Goal: Task Accomplishment & Management: Complete application form

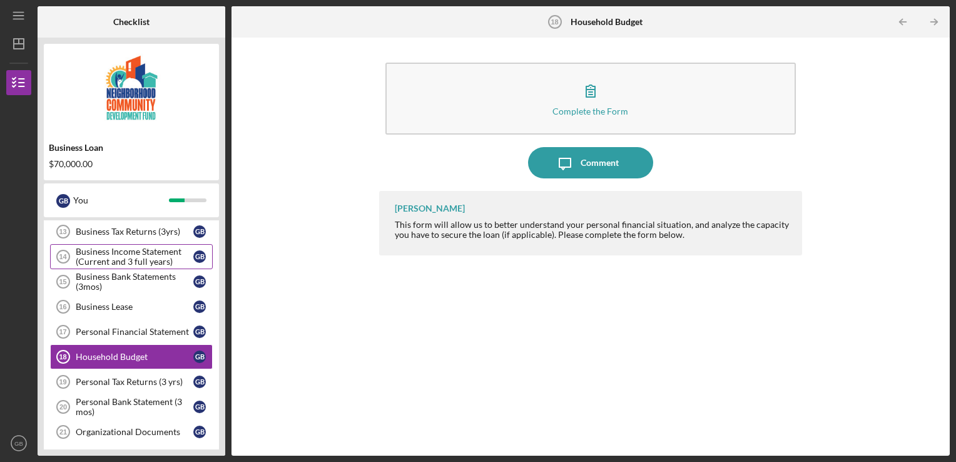
scroll to position [387, 0]
click at [140, 280] on div "Business Bank Statements (3mos)" at bounding box center [135, 282] width 118 height 20
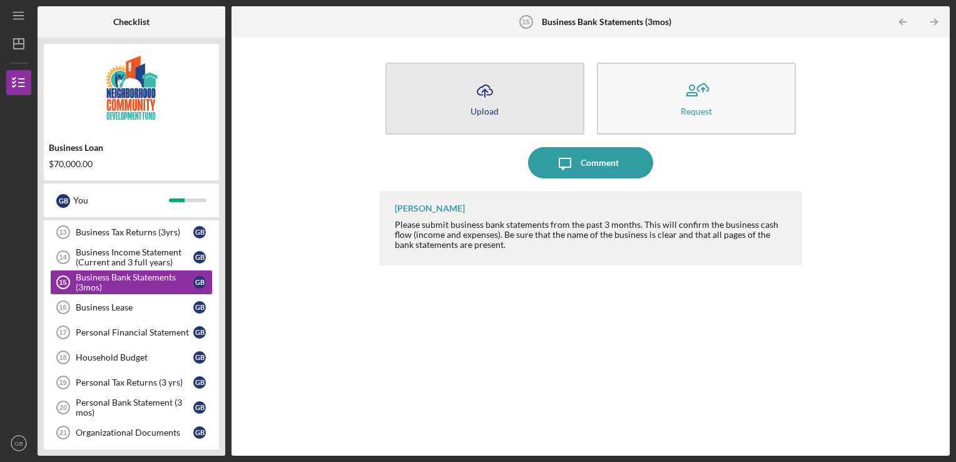
click at [505, 94] on button "Icon/Upload Upload" at bounding box center [484, 99] width 199 height 72
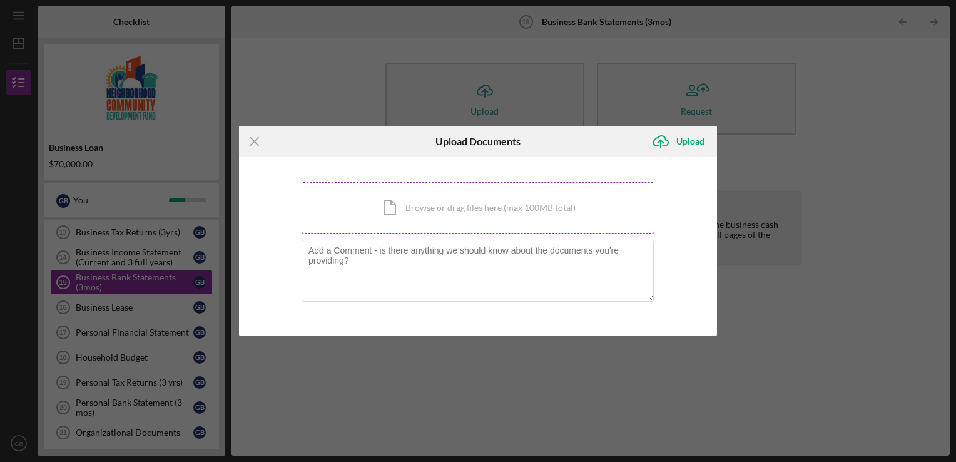
click at [450, 200] on div "Icon/Document Browse or drag files here (max 100MB total) Tap to choose files o…" at bounding box center [477, 207] width 353 height 51
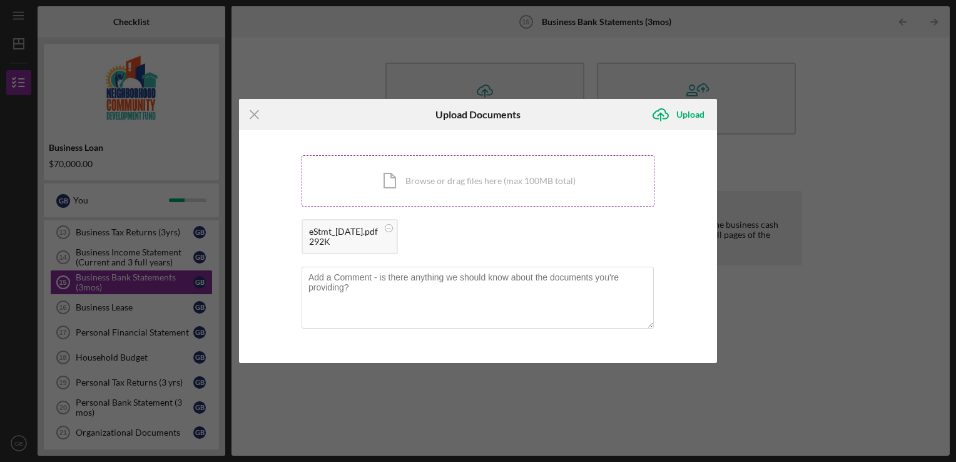
click at [451, 179] on div "Icon/Document Browse or drag files here (max 100MB total) Tap to choose files o…" at bounding box center [477, 180] width 353 height 51
click at [482, 194] on div "Icon/Document Browse or drag files here (max 100MB total) Tap to choose files o…" at bounding box center [477, 180] width 353 height 51
click at [686, 102] on div "Upload" at bounding box center [690, 114] width 28 height 25
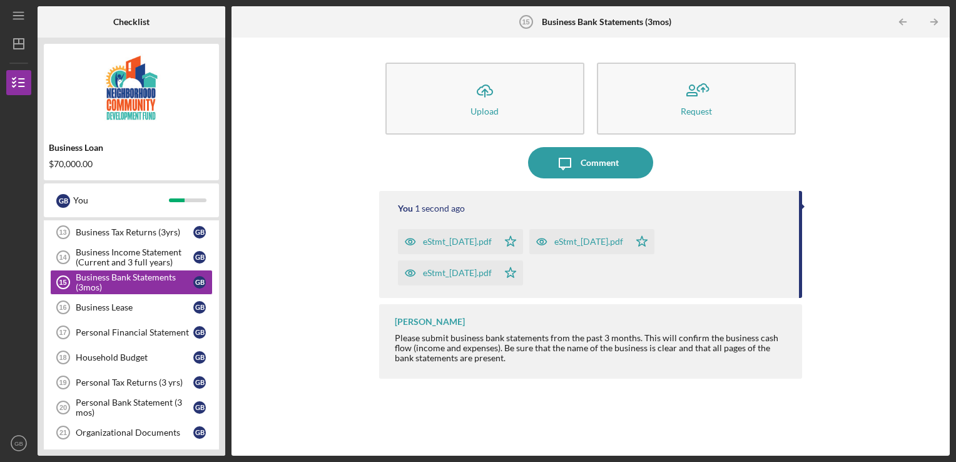
drag, startPoint x: 686, startPoint y: 89, endPoint x: 418, endPoint y: 287, distance: 333.6
click at [418, 287] on div "Icon/Upload Upload Request Icon/Message Comment You 1 second ago eStmt_[DATE].p…" at bounding box center [590, 246] width 423 height 405
click at [115, 397] on div "Personal Bank Statement (3 mos)" at bounding box center [135, 407] width 118 height 20
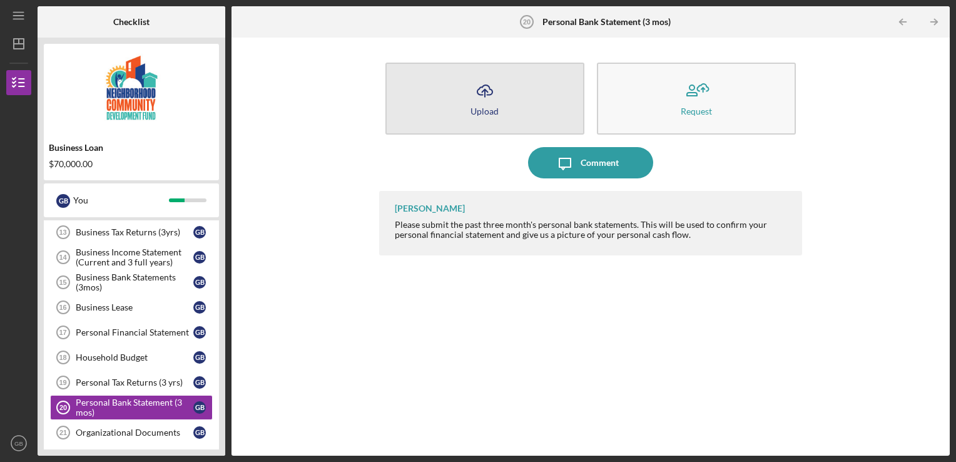
click at [502, 104] on button "Icon/Upload Upload" at bounding box center [484, 99] width 199 height 72
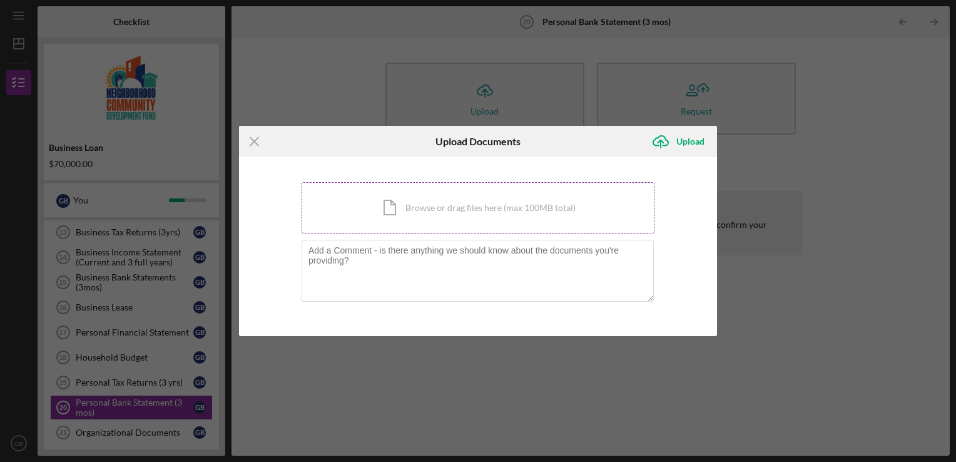
click at [521, 201] on div "Icon/Document Browse or drag files here (max 100MB total) Tap to choose files o…" at bounding box center [477, 207] width 353 height 51
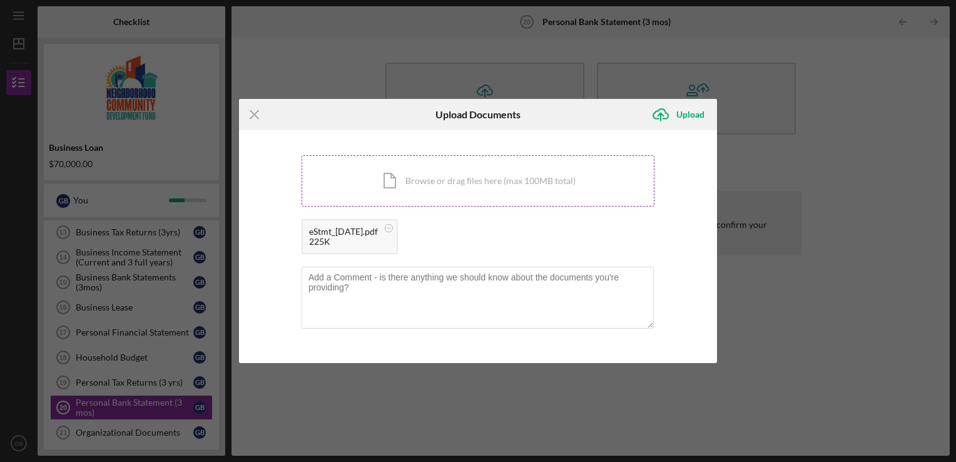
click at [462, 160] on div "Icon/Document Browse or drag files here (max 100MB total) Tap to choose files o…" at bounding box center [477, 180] width 353 height 51
click at [380, 175] on div "Icon/Document Browse or drag files here (max 100MB total) Tap to choose files o…" at bounding box center [477, 180] width 353 height 51
click at [445, 155] on div "Icon/Document Browse or drag files here (max 100MB total) Tap to choose files o…" at bounding box center [477, 180] width 353 height 51
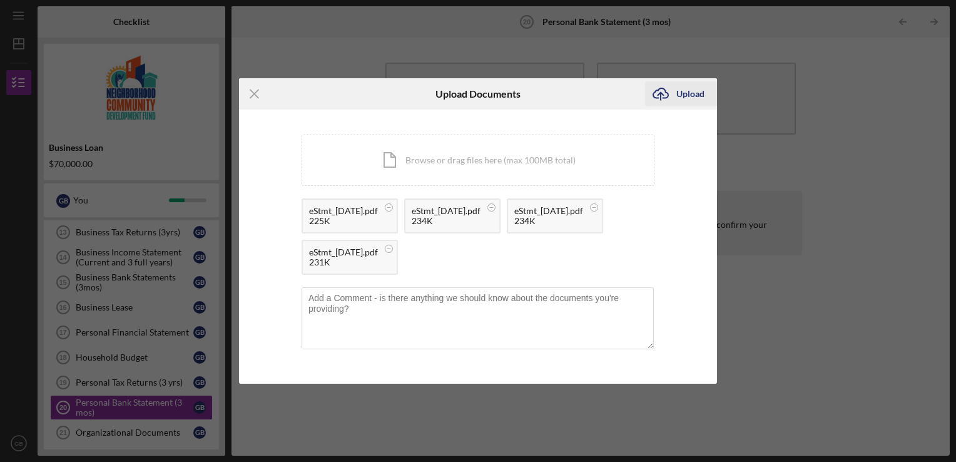
click at [686, 96] on div "Upload" at bounding box center [690, 93] width 28 height 25
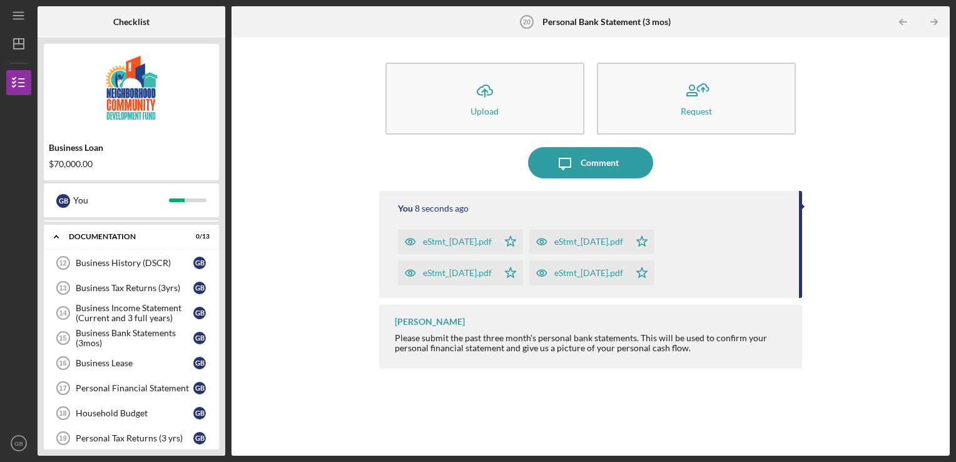
scroll to position [329, 0]
click at [155, 286] on div "Business Tax Returns (3yrs)" at bounding box center [135, 290] width 118 height 10
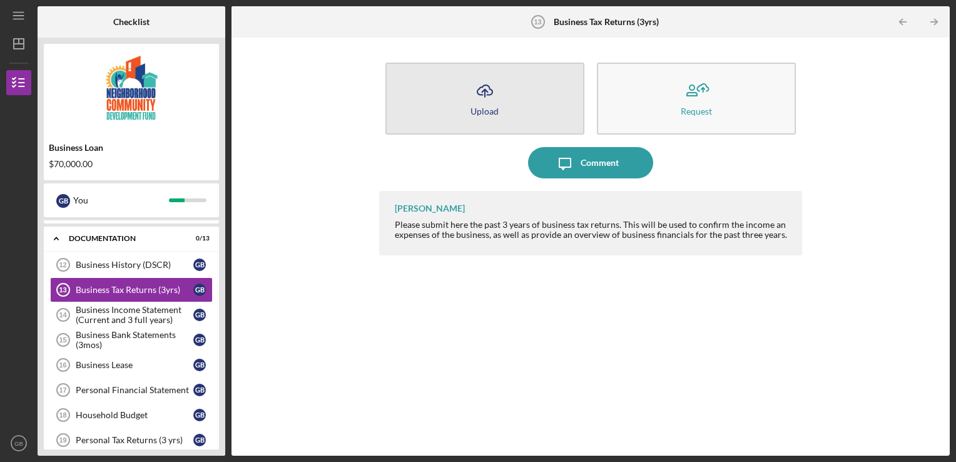
click at [503, 99] on button "Icon/Upload Upload" at bounding box center [484, 99] width 199 height 72
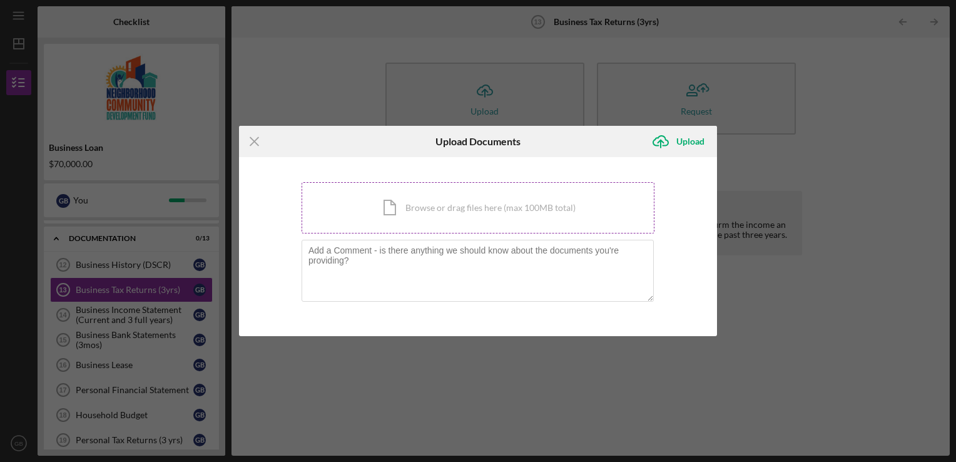
click at [443, 196] on div "Icon/Document Browse or drag files here (max 100MB total) Tap to choose files o…" at bounding box center [477, 207] width 353 height 51
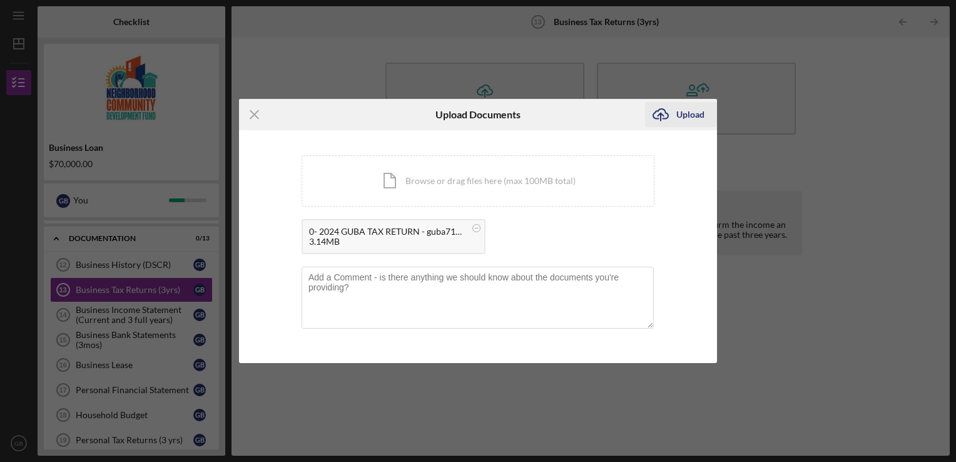
click at [682, 112] on div "Upload" at bounding box center [690, 114] width 28 height 25
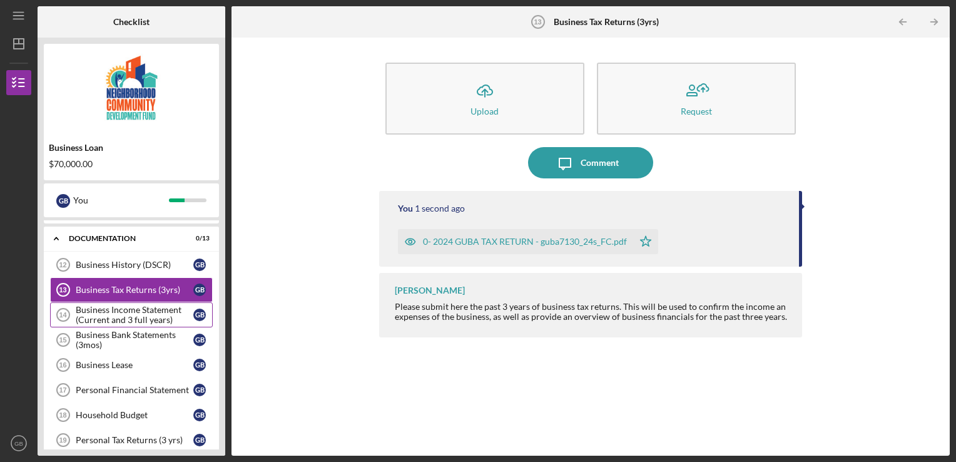
click at [149, 308] on div "Business Income Statement (Current and 3 full years)" at bounding box center [135, 315] width 118 height 20
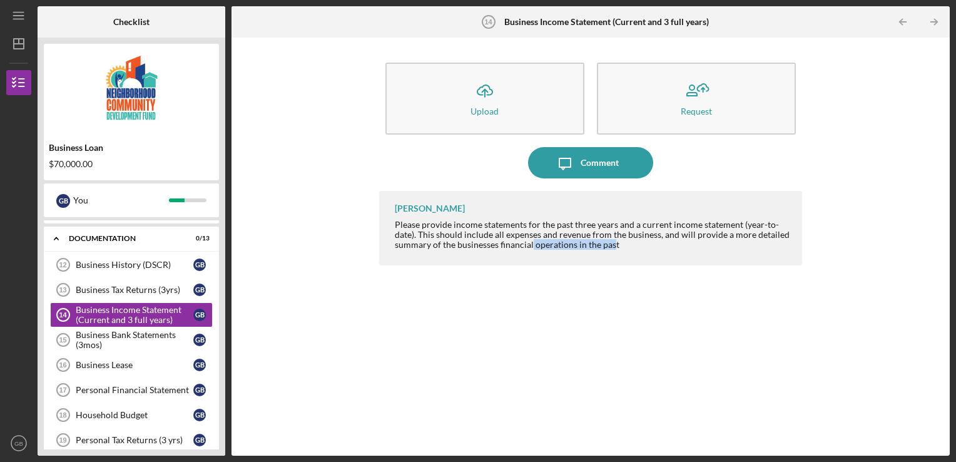
drag, startPoint x: 530, startPoint y: 243, endPoint x: 611, endPoint y: 265, distance: 84.2
click at [611, 265] on div "[PERSON_NAME] Please provide income statements for the past three years and a c…" at bounding box center [590, 314] width 423 height 246
click at [508, 276] on div "[PERSON_NAME] Please provide income statements for the past three years and a c…" at bounding box center [590, 314] width 423 height 246
click at [143, 330] on div "Business Bank Statements (3mos)" at bounding box center [135, 340] width 118 height 20
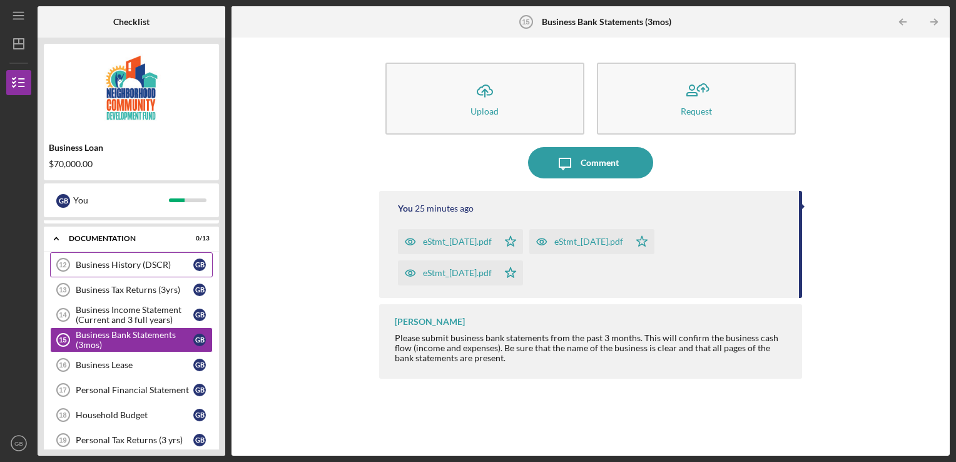
click at [146, 260] on div "Business History (DSCR)" at bounding box center [135, 265] width 118 height 10
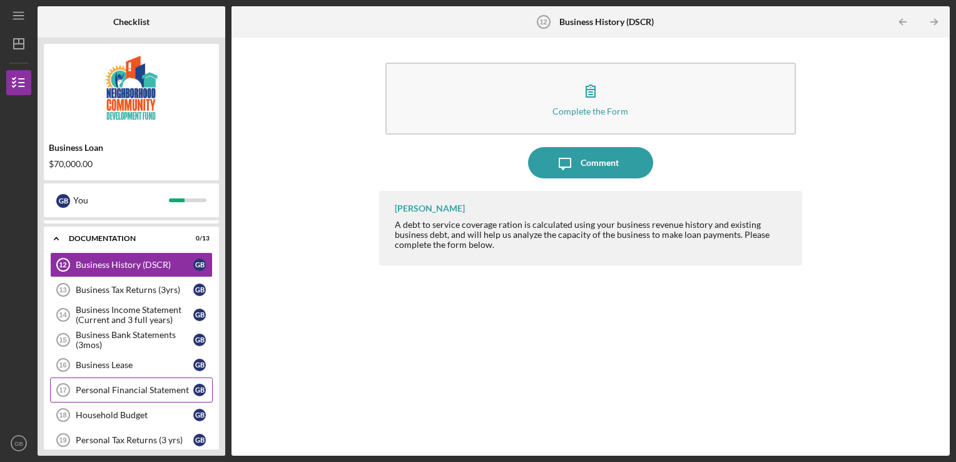
click at [159, 385] on div "Personal Financial Statement" at bounding box center [135, 390] width 118 height 10
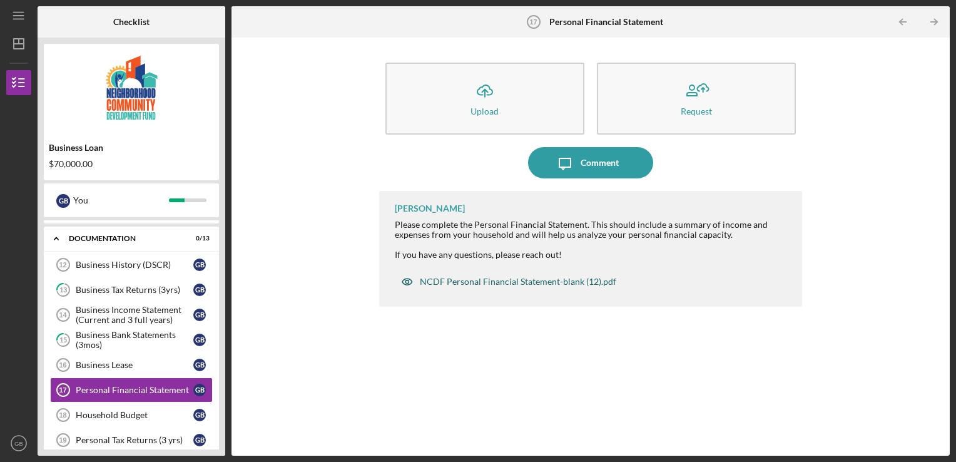
click at [490, 278] on div "NCDF Personal Financial Statement-blank (12).pdf" at bounding box center [518, 281] width 196 height 10
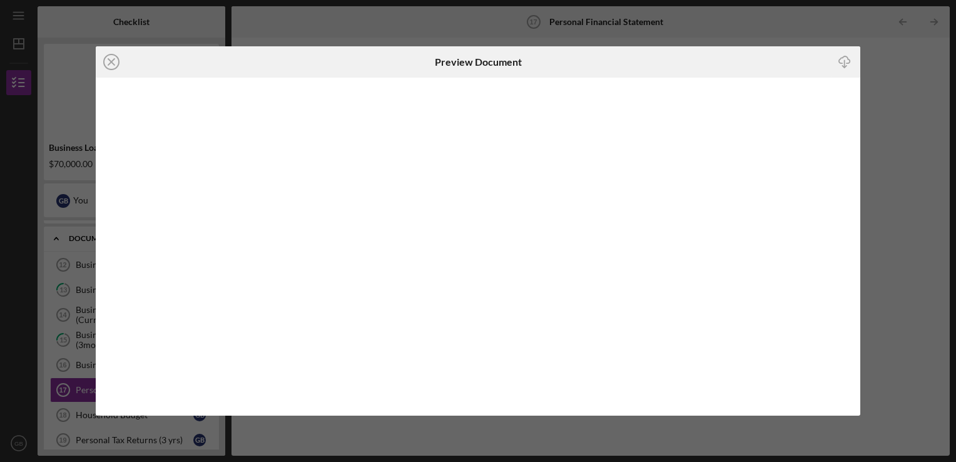
click at [661, 31] on div "Icon/Close Preview Document Icon/Download" at bounding box center [478, 231] width 956 height 462
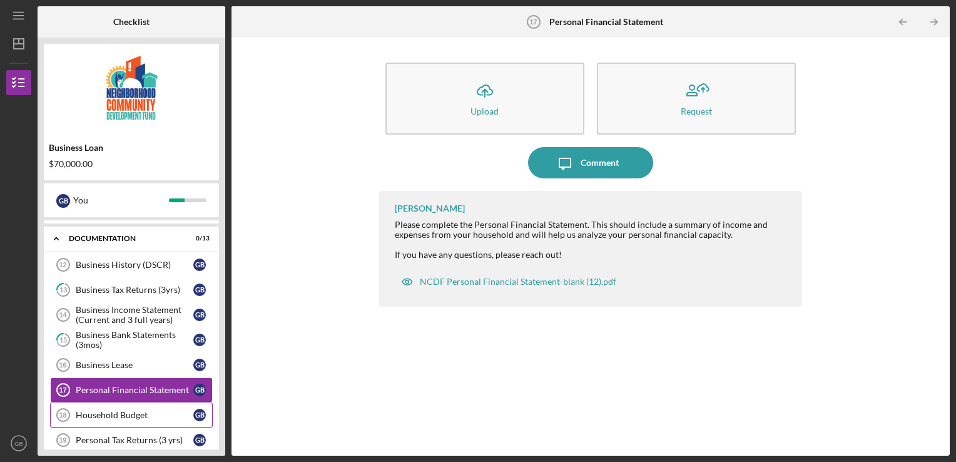
click at [131, 416] on link "Household Budget 18 Household Budget G B" at bounding box center [131, 414] width 163 height 25
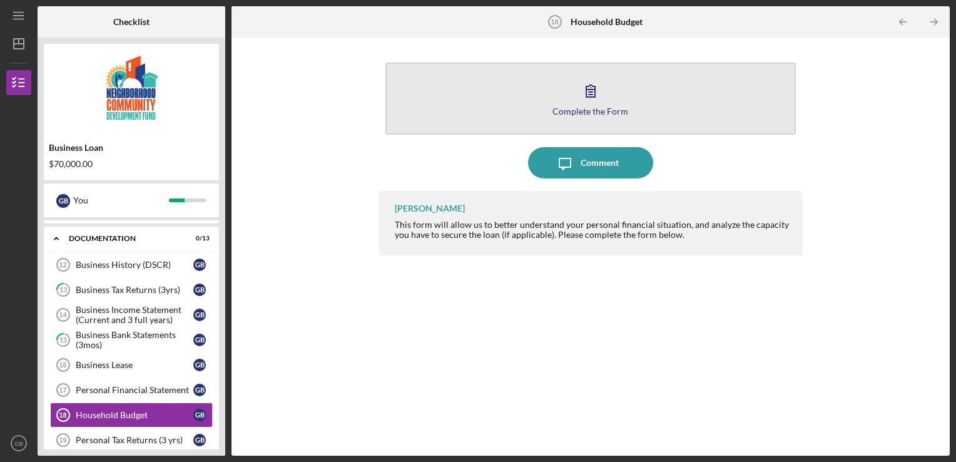
click at [526, 96] on button "Complete the Form Form" at bounding box center [590, 99] width 411 height 72
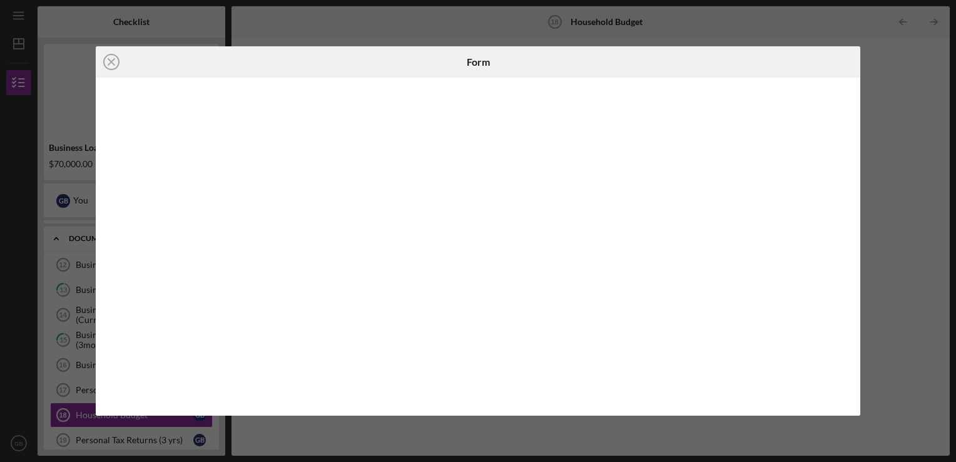
click at [869, 119] on div "Icon/Close Form" at bounding box center [478, 231] width 956 height 462
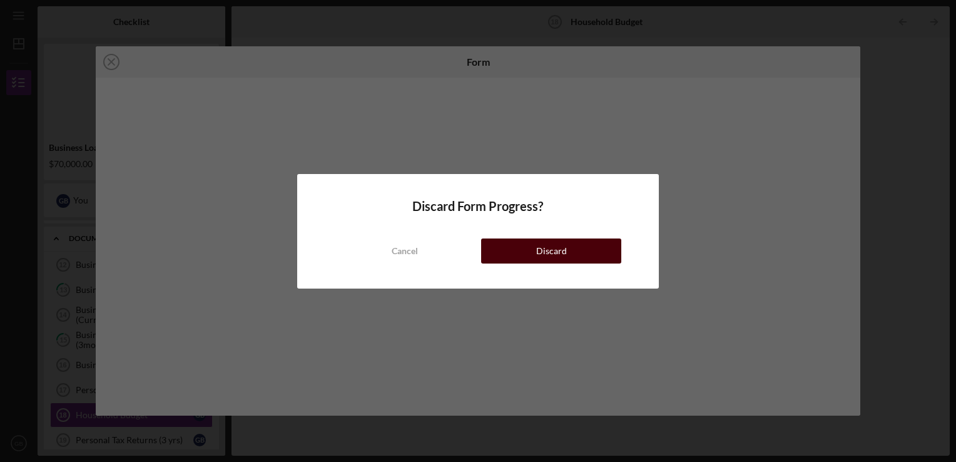
click at [560, 249] on div "Discard" at bounding box center [551, 250] width 31 height 25
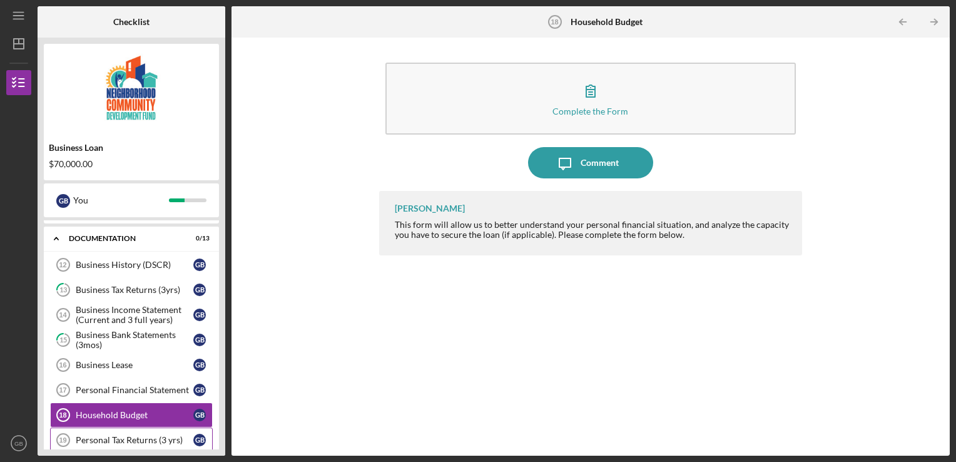
click at [144, 437] on div "Personal Tax Returns (3 yrs)" at bounding box center [135, 440] width 118 height 10
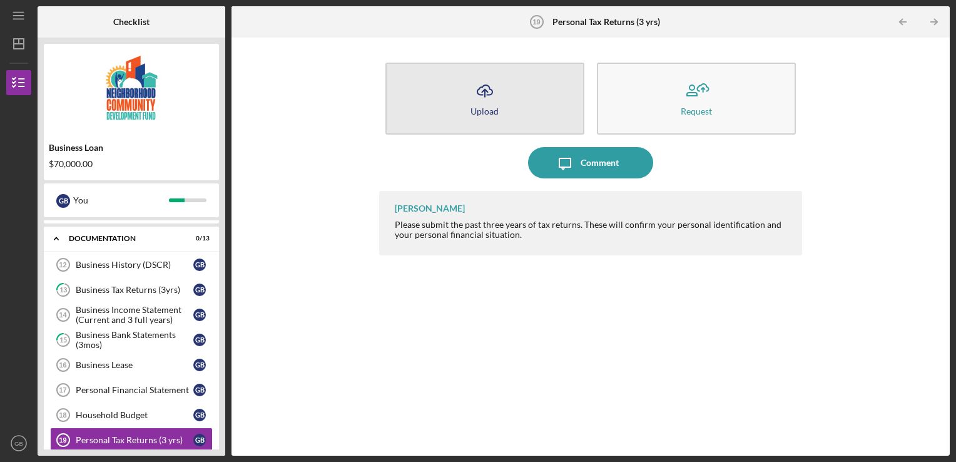
click at [522, 123] on button "Icon/Upload Upload" at bounding box center [484, 99] width 199 height 72
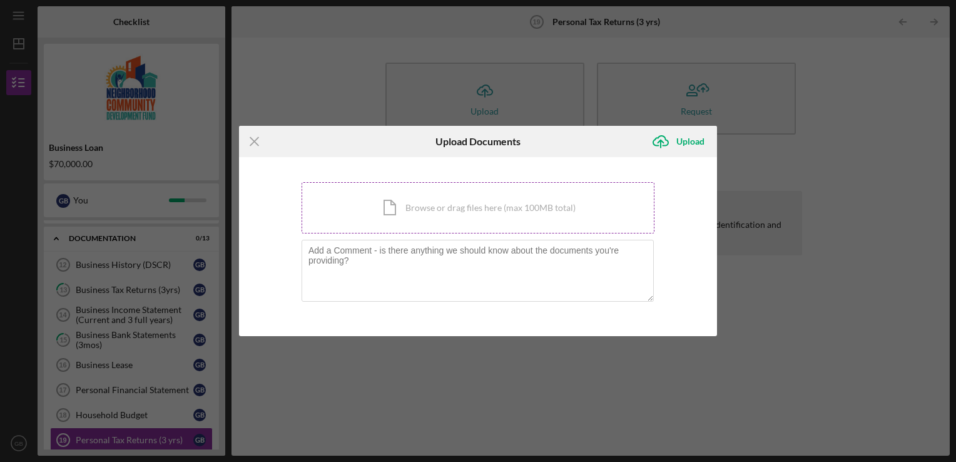
click at [485, 212] on div "Icon/Document Browse or drag files here (max 100MB total) Tap to choose files o…" at bounding box center [477, 207] width 353 height 51
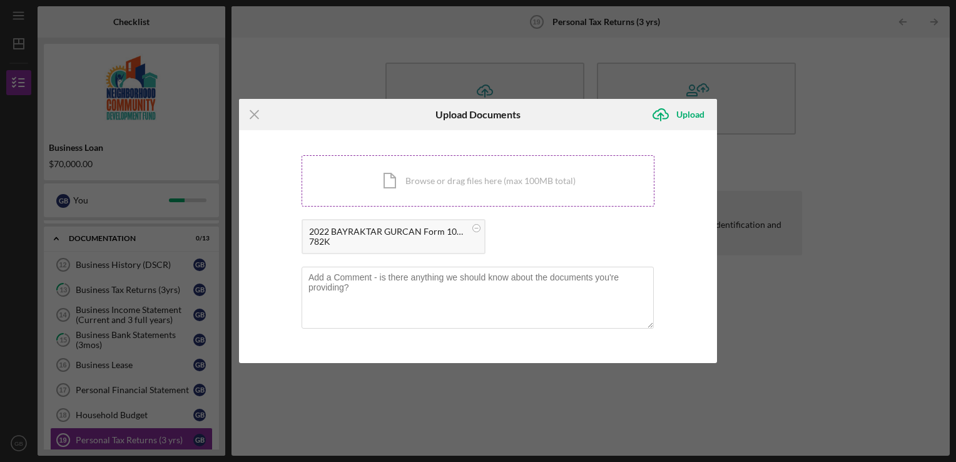
click at [406, 184] on div "Icon/Document Browse or drag files here (max 100MB total) Tap to choose files o…" at bounding box center [477, 180] width 353 height 51
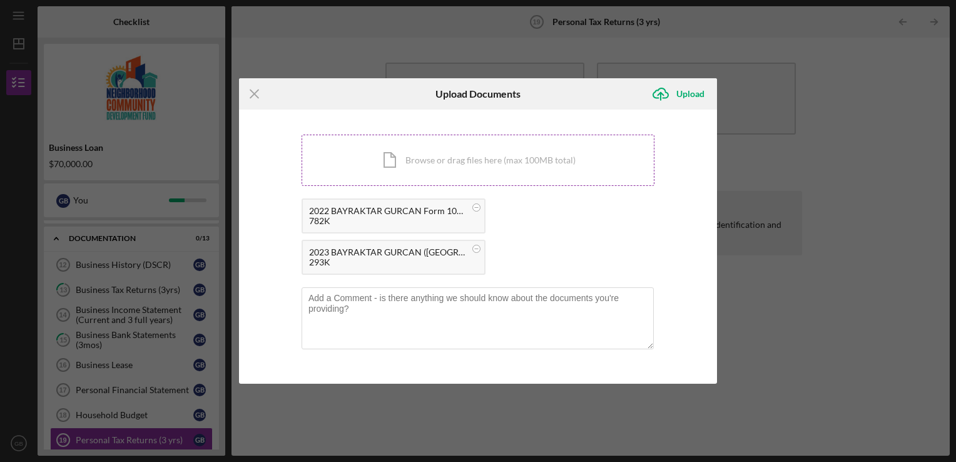
click at [430, 172] on div "Icon/Document Browse or drag files here (max 100MB total) Tap to choose files o…" at bounding box center [477, 159] width 353 height 51
click at [440, 154] on div "Icon/Document Browse or drag files here (max 100MB total) Tap to choose files o…" at bounding box center [477, 159] width 353 height 51
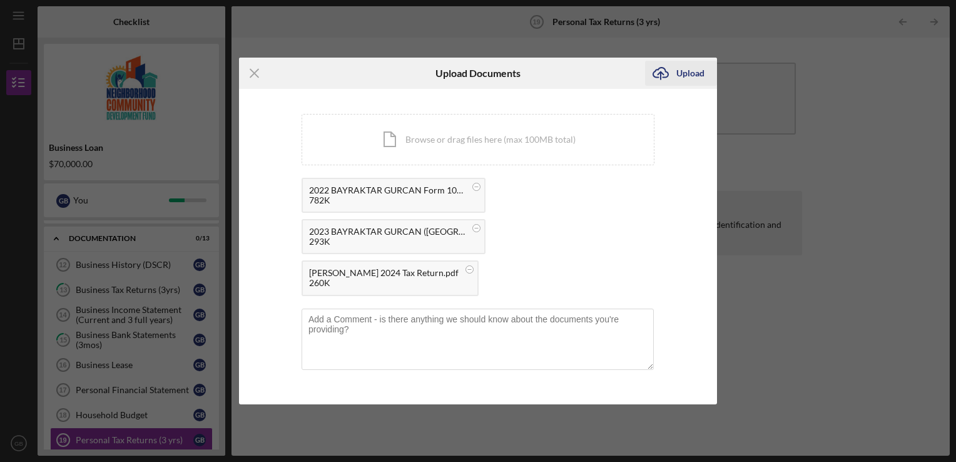
click at [679, 68] on div "Upload" at bounding box center [690, 73] width 28 height 25
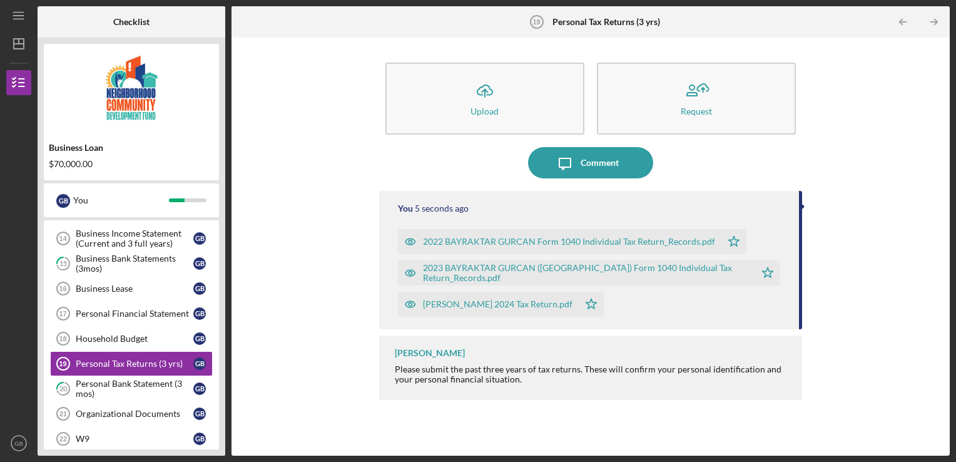
scroll to position [411, 0]
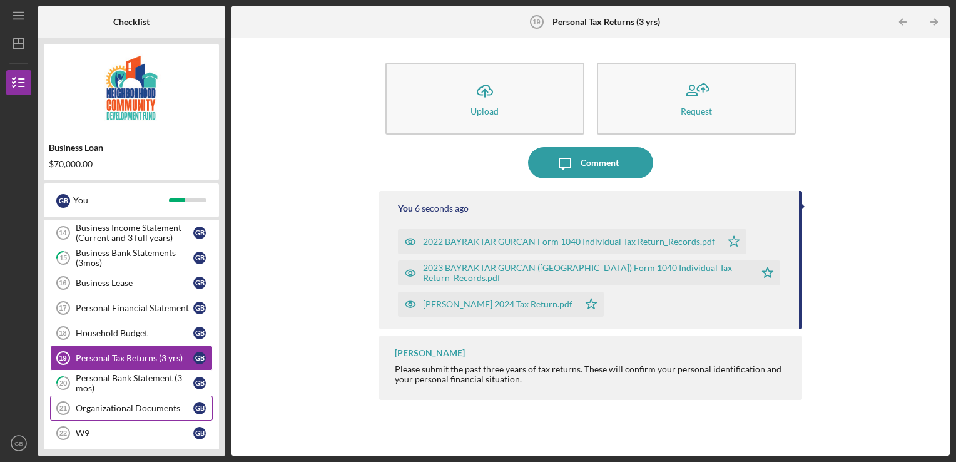
click at [150, 412] on link "Organizational Documents 21 Organizational Documents G B" at bounding box center [131, 407] width 163 height 25
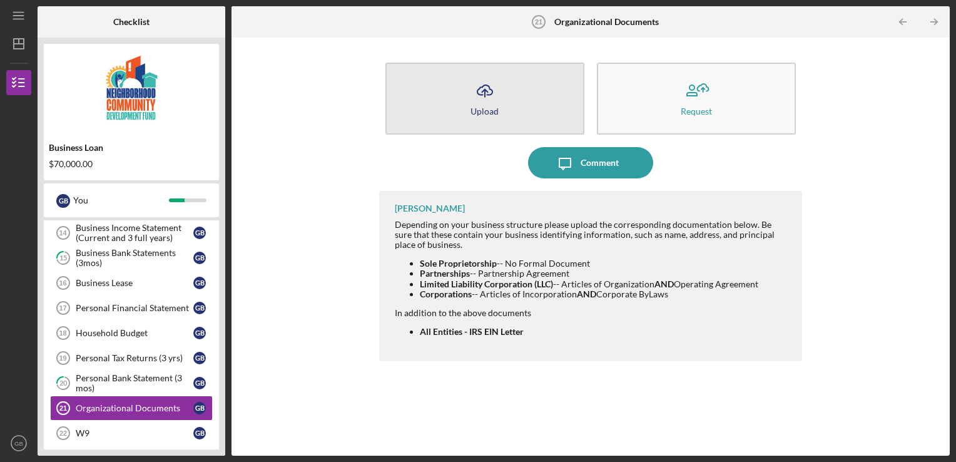
click at [493, 103] on icon "Icon/Upload" at bounding box center [484, 90] width 31 height 31
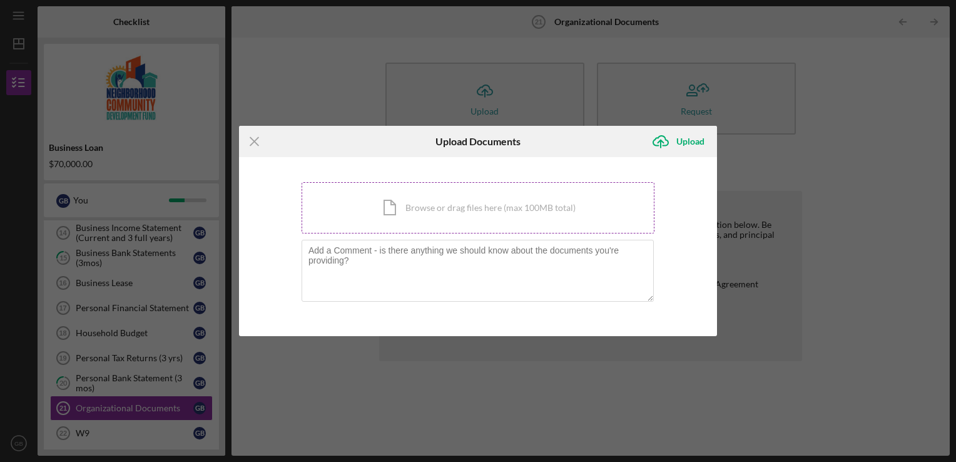
click at [420, 210] on div "Icon/Document Browse or drag files here (max 100MB total) Tap to choose files o…" at bounding box center [477, 207] width 353 height 51
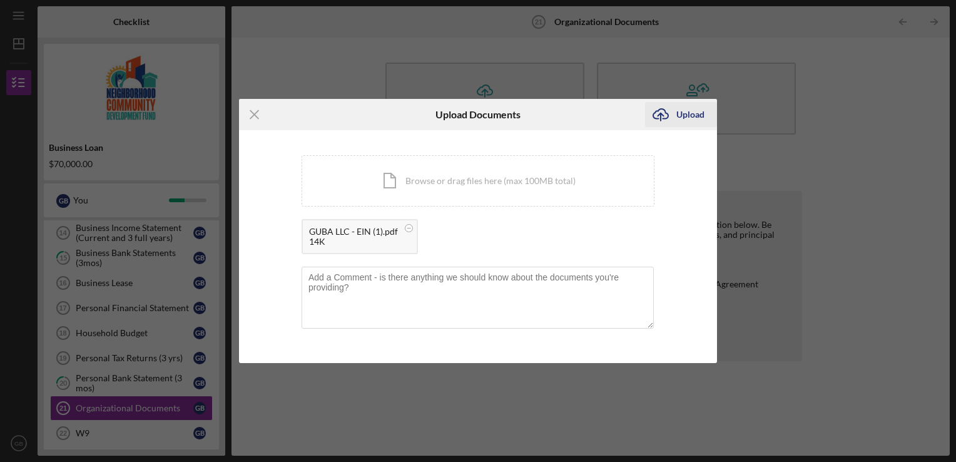
click at [680, 115] on div "Upload" at bounding box center [690, 114] width 28 height 25
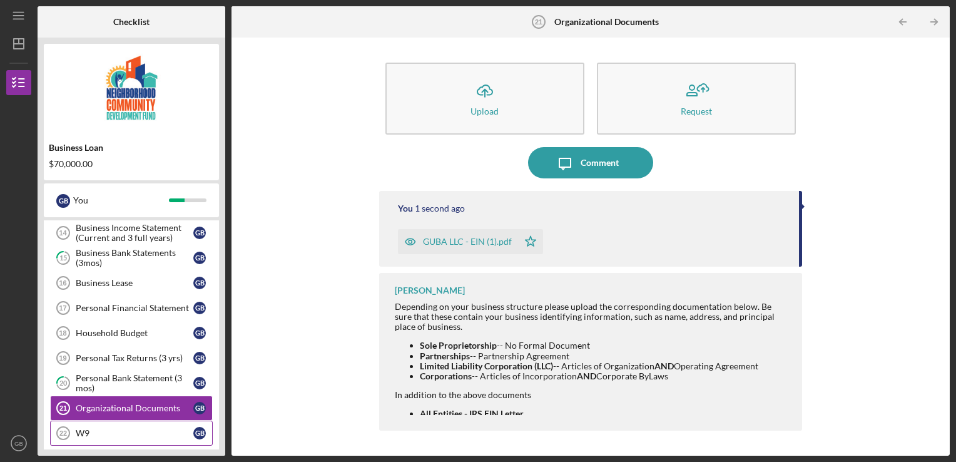
click at [95, 428] on div "W9" at bounding box center [135, 433] width 118 height 10
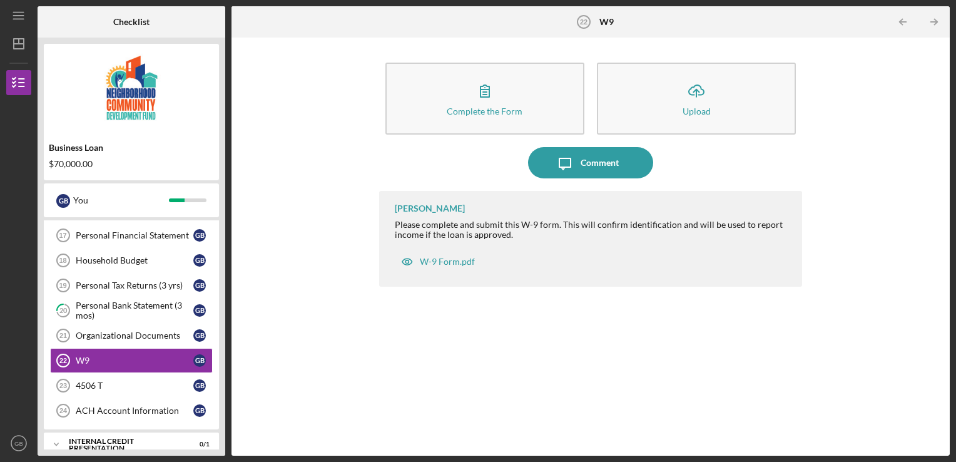
scroll to position [491, 0]
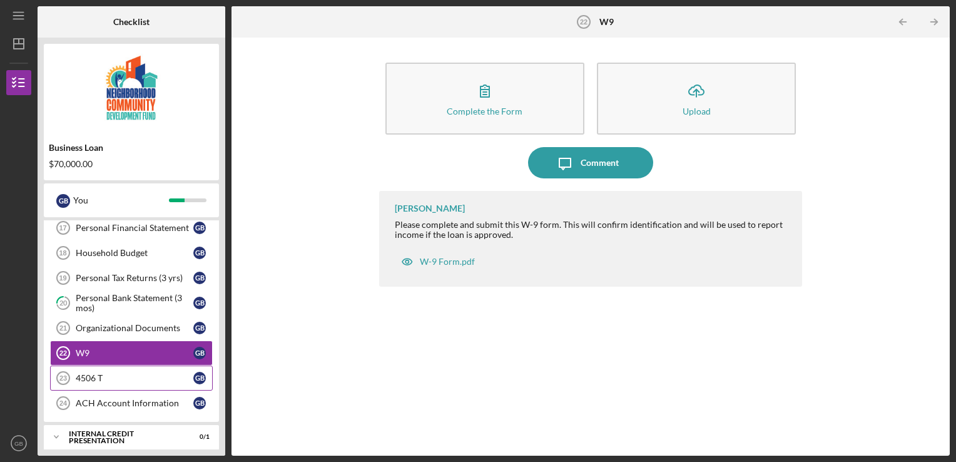
click at [110, 373] on div "4506 T" at bounding box center [135, 378] width 118 height 10
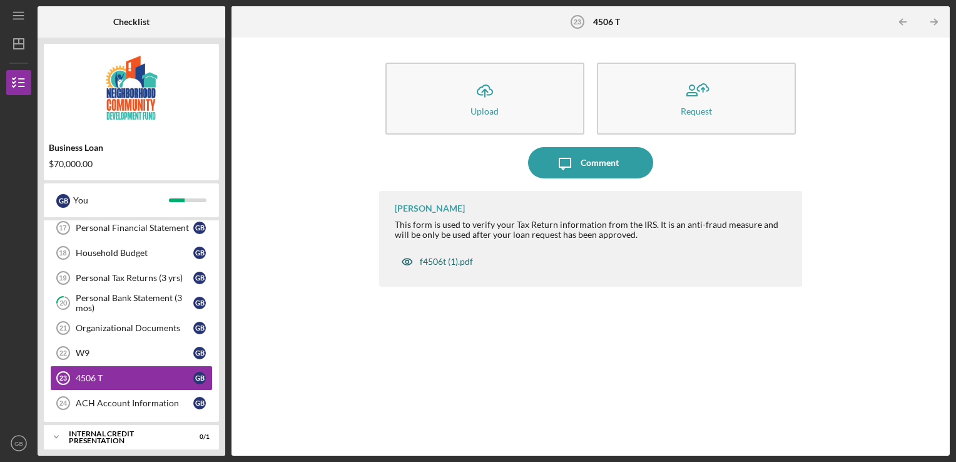
click at [451, 264] on div "f4506t (1).pdf" at bounding box center [446, 261] width 53 height 10
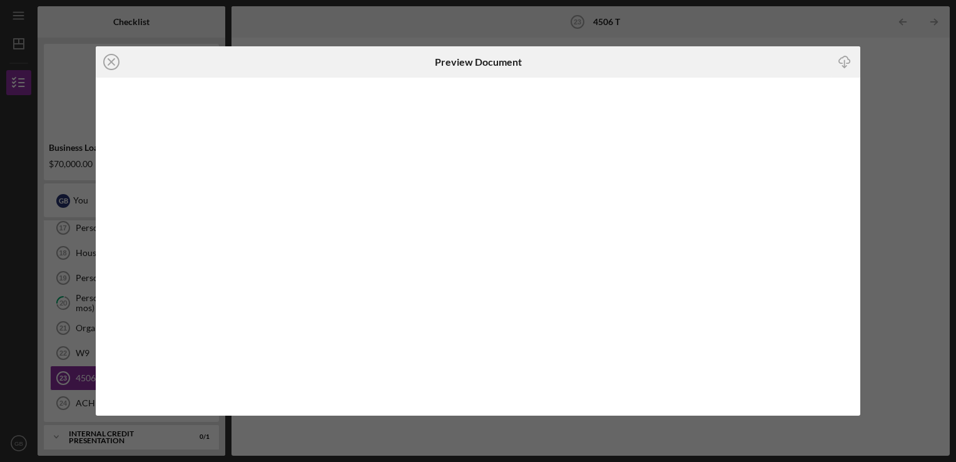
click at [900, 86] on div "Icon/Close Preview Document Icon/Download" at bounding box center [478, 231] width 956 height 462
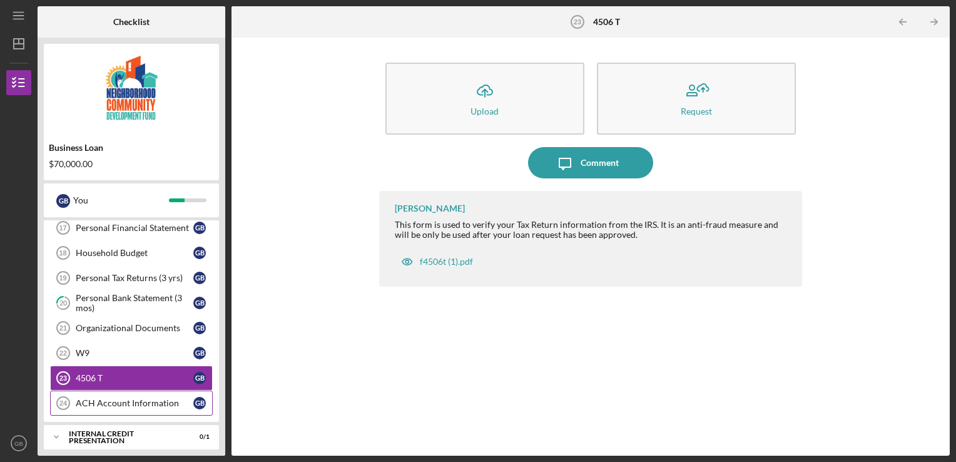
click at [127, 398] on div "ACH Account Information" at bounding box center [135, 403] width 118 height 10
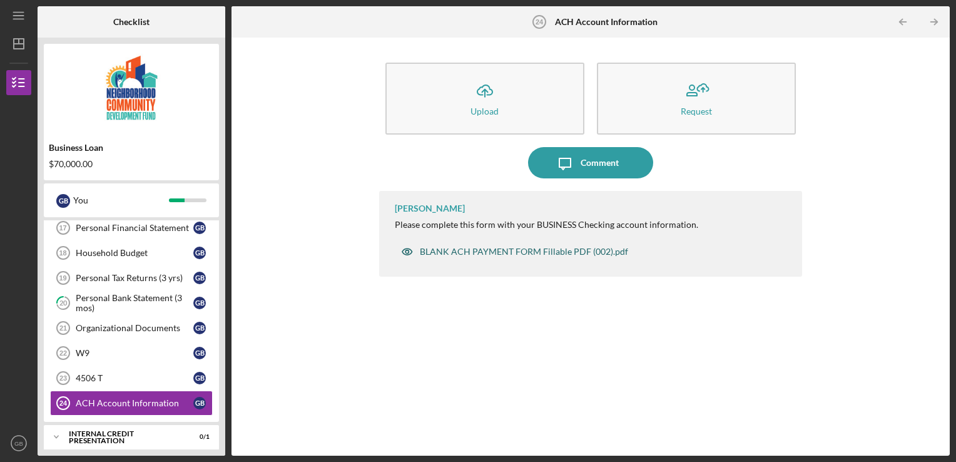
click at [464, 252] on div "BLANK ACH PAYMENT FORM Fillable PDF (002).pdf" at bounding box center [524, 251] width 208 height 10
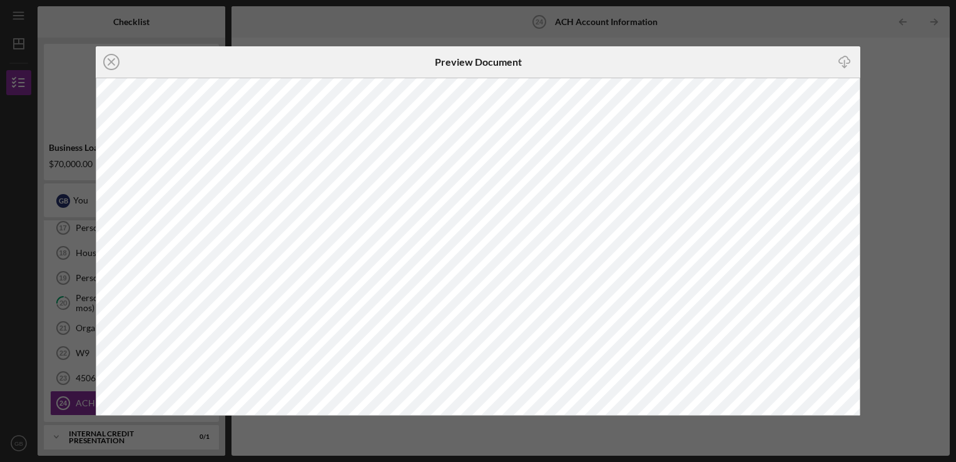
click at [874, 169] on div "Icon/Close Preview Document Icon/Download" at bounding box center [478, 231] width 956 height 462
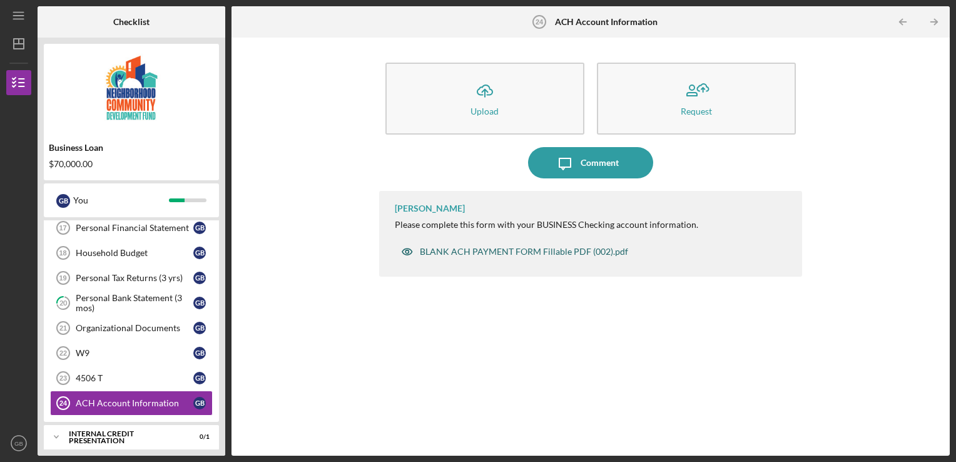
click at [517, 254] on div "BLANK ACH PAYMENT FORM Fillable PDF (002).pdf" at bounding box center [524, 251] width 208 height 10
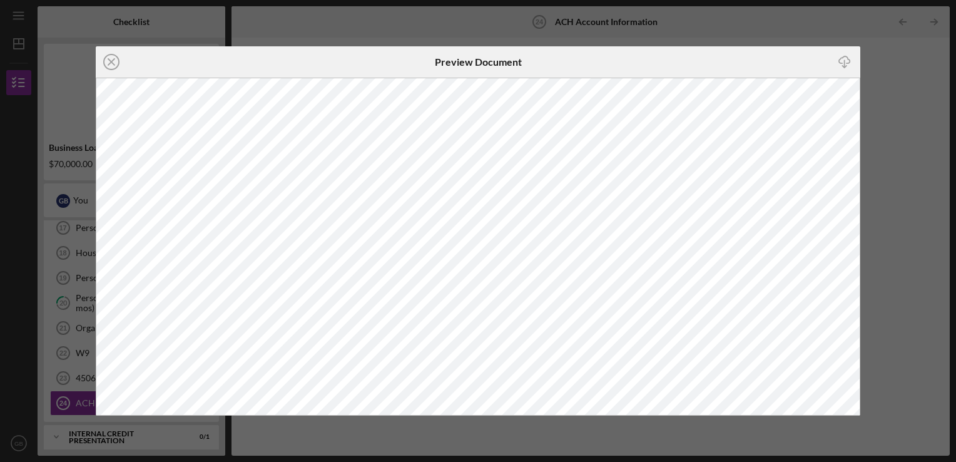
click at [863, 155] on div "Icon/Close Preview Document Icon/Download" at bounding box center [478, 231] width 956 height 462
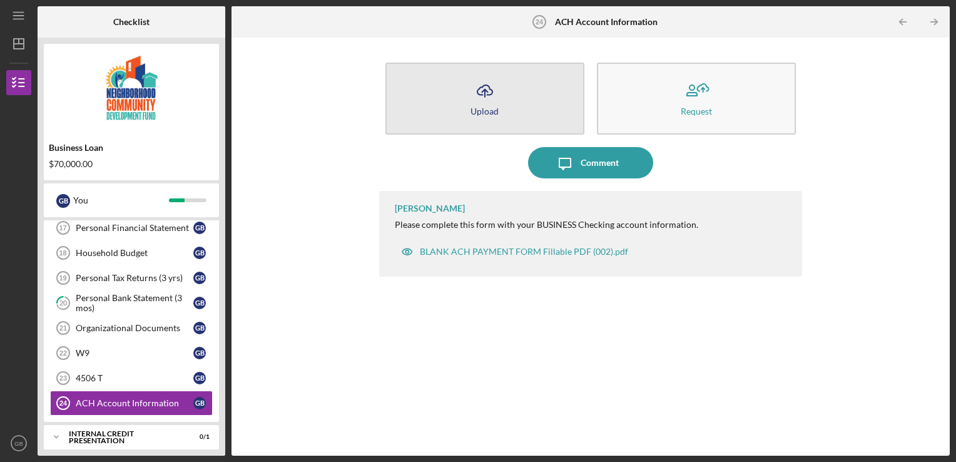
click at [523, 110] on button "Icon/Upload Upload" at bounding box center [484, 99] width 199 height 72
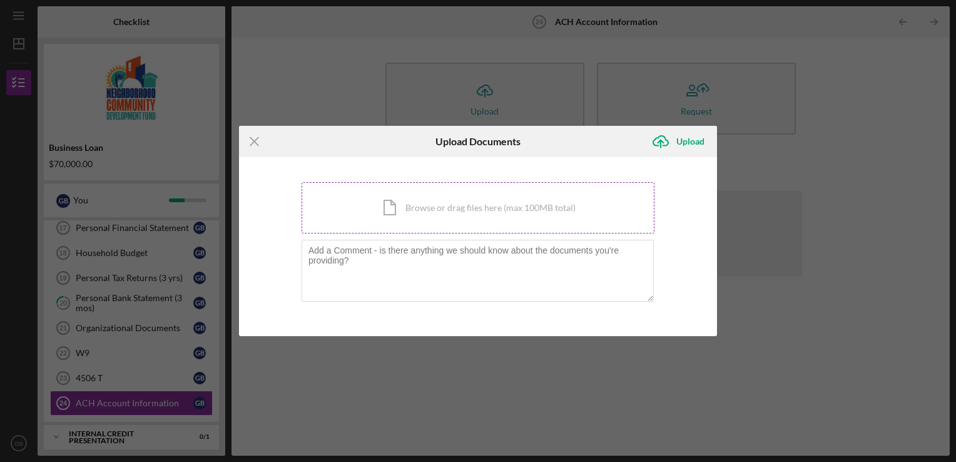
click at [453, 192] on div "Icon/Document Browse or drag files here (max 100MB total) Tap to choose files o…" at bounding box center [477, 207] width 353 height 51
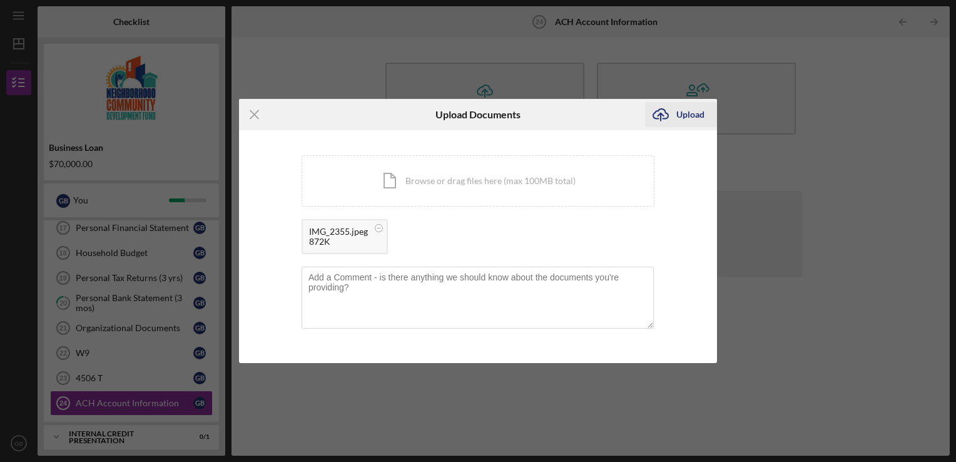
click at [695, 113] on div "Upload" at bounding box center [690, 114] width 28 height 25
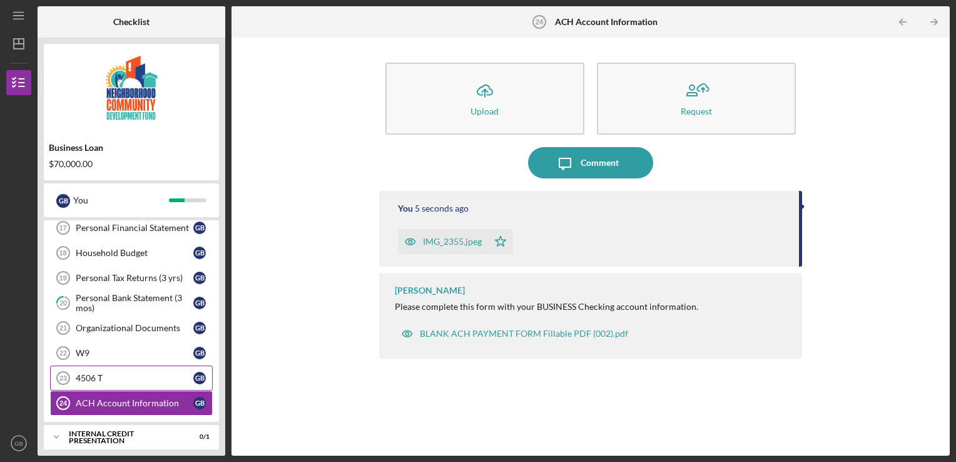
click at [94, 373] on div "4506 T" at bounding box center [135, 378] width 118 height 10
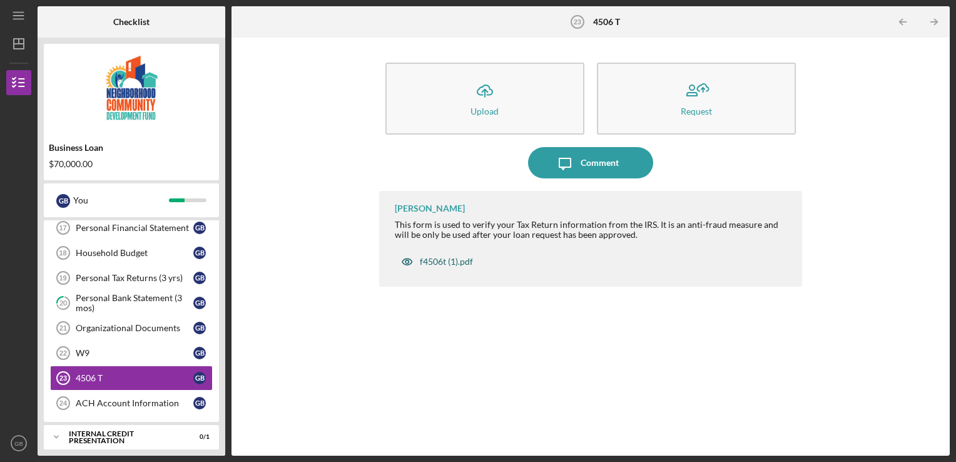
click at [434, 266] on div "f4506t (1).pdf" at bounding box center [437, 261] width 84 height 25
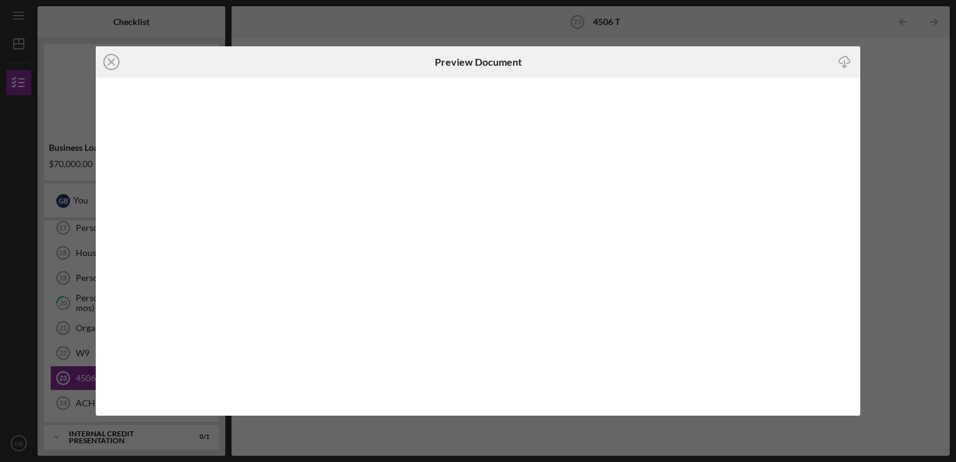
click at [845, 61] on icon "Icon/Download" at bounding box center [845, 62] width 28 height 28
click at [876, 90] on div "Icon/Close Preview Document Icon/Download" at bounding box center [478, 231] width 956 height 462
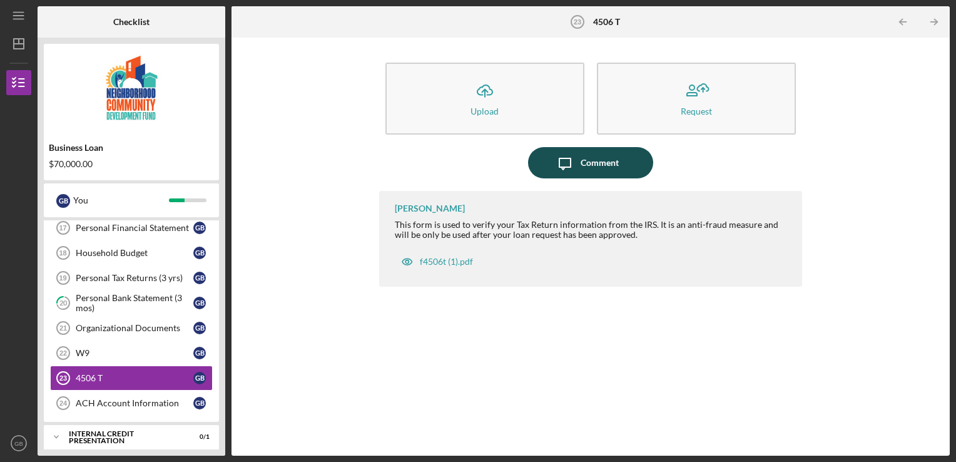
click at [588, 161] on div "Comment" at bounding box center [599, 162] width 38 height 31
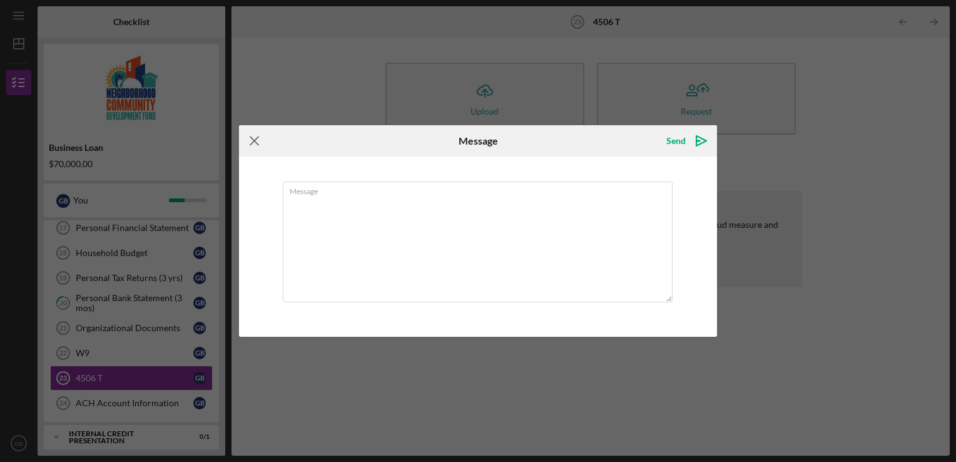
click at [253, 141] on icon "Icon/Menu Close" at bounding box center [254, 140] width 31 height 31
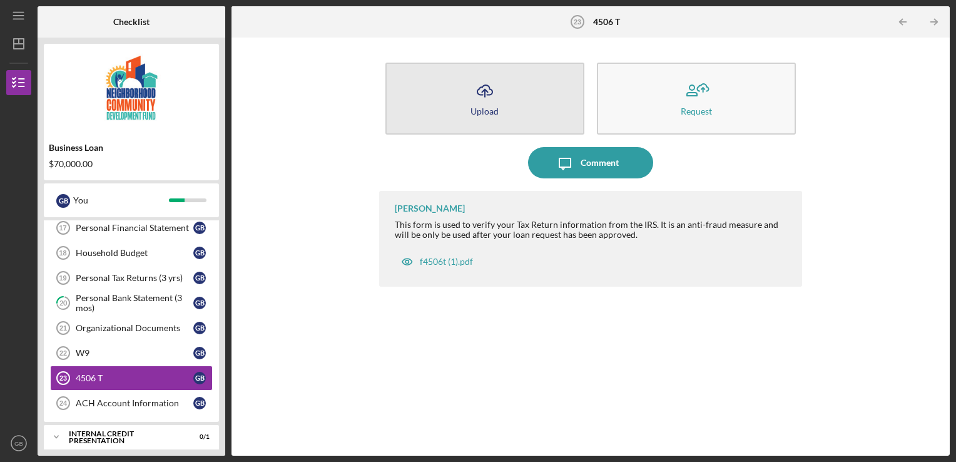
click at [508, 83] on button "Icon/Upload Upload" at bounding box center [484, 99] width 199 height 72
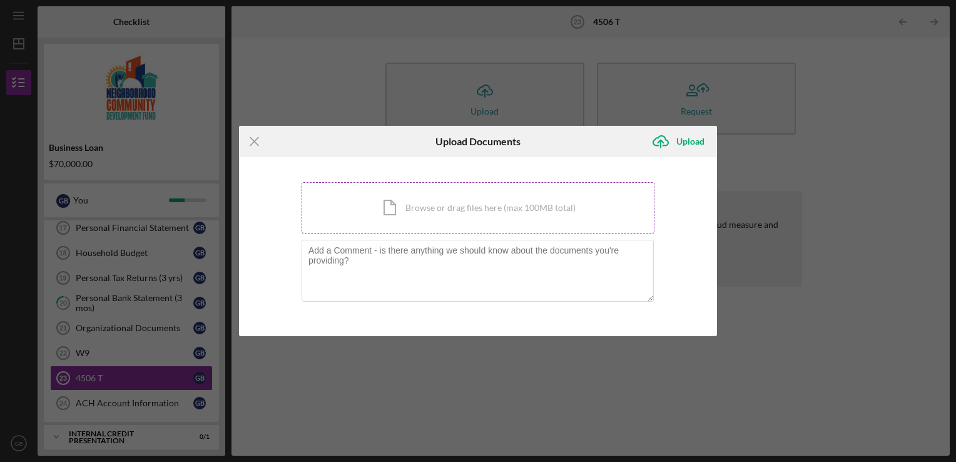
click at [473, 210] on div "Icon/Document Browse or drag files here (max 100MB total) Tap to choose files o…" at bounding box center [477, 207] width 353 height 51
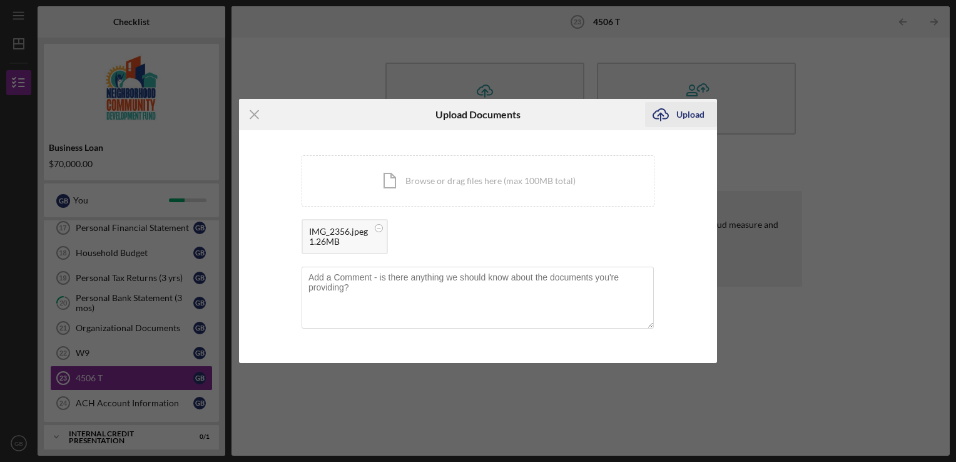
click at [683, 117] on div "Upload" at bounding box center [690, 114] width 28 height 25
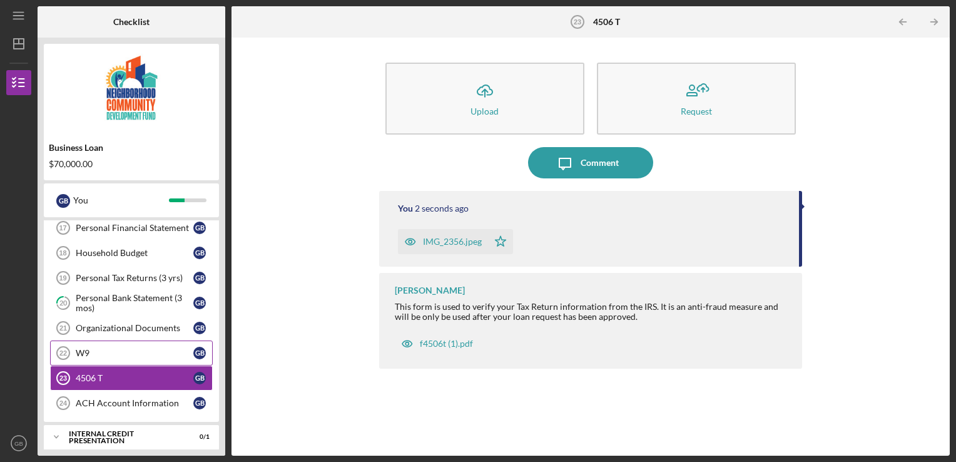
click at [81, 348] on div "W9" at bounding box center [135, 353] width 118 height 10
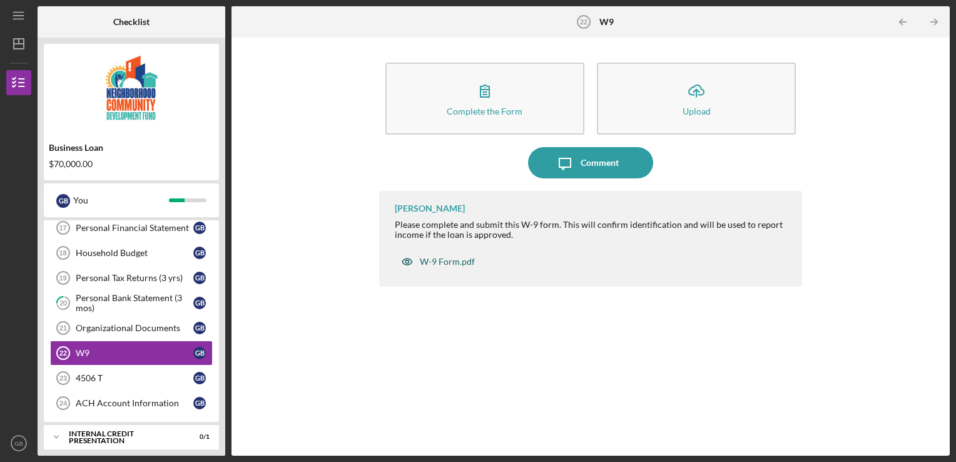
click at [448, 259] on div "W-9 Form.pdf" at bounding box center [447, 261] width 55 height 10
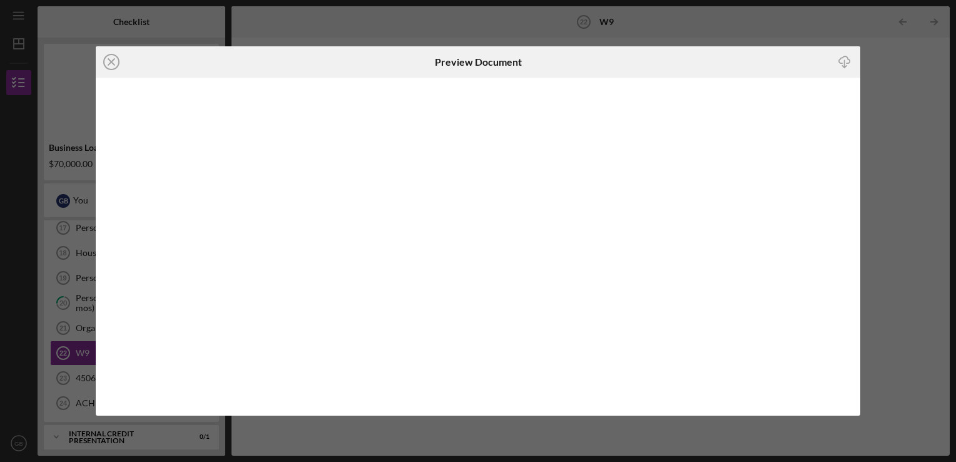
click at [848, 62] on icon "Icon/Download" at bounding box center [845, 62] width 28 height 28
click at [78, 146] on div "Icon/Close Preview Document Icon/Download" at bounding box center [478, 231] width 956 height 462
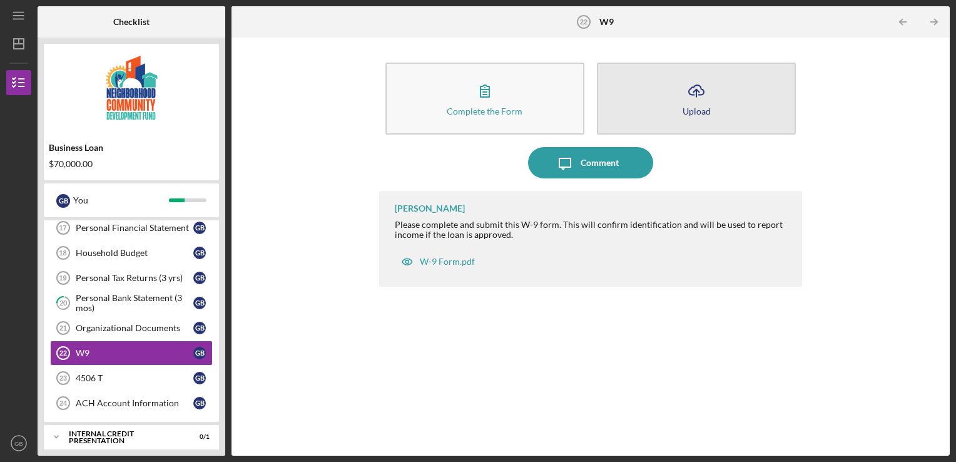
click at [668, 111] on button "Icon/Upload Upload" at bounding box center [696, 99] width 199 height 72
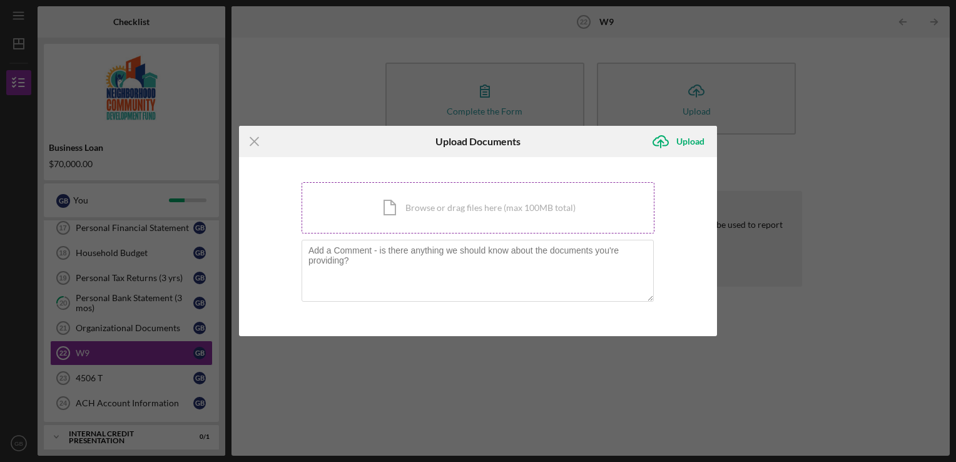
click at [413, 206] on div "Icon/Document Browse or drag files here (max 100MB total) Tap to choose files o…" at bounding box center [477, 207] width 353 height 51
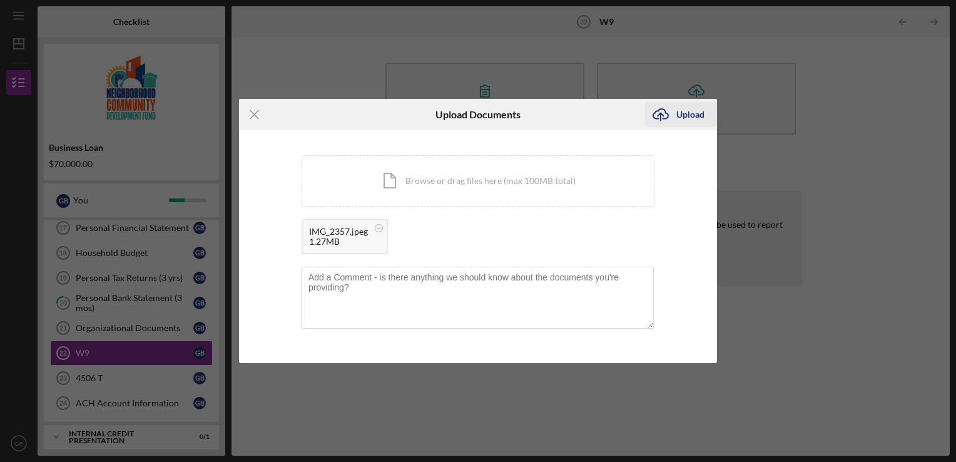
click at [674, 116] on icon "Icon/Upload" at bounding box center [660, 114] width 31 height 31
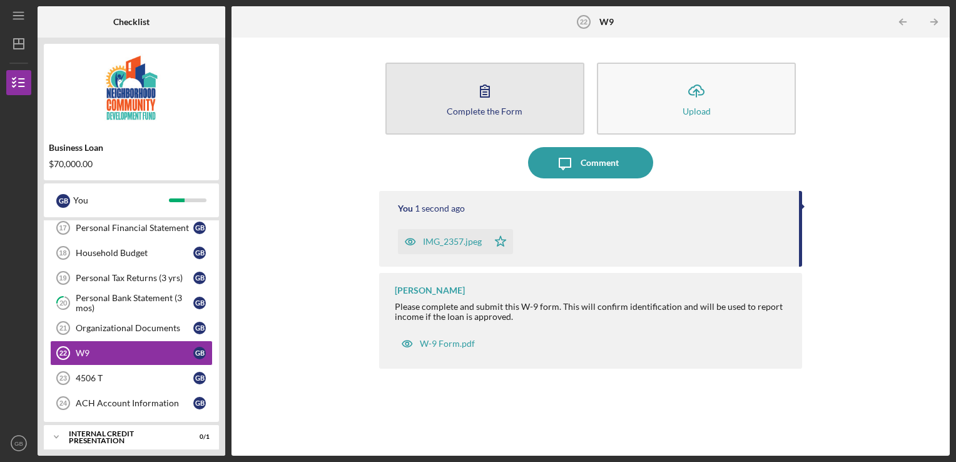
click at [488, 86] on icon "button" at bounding box center [484, 90] width 31 height 31
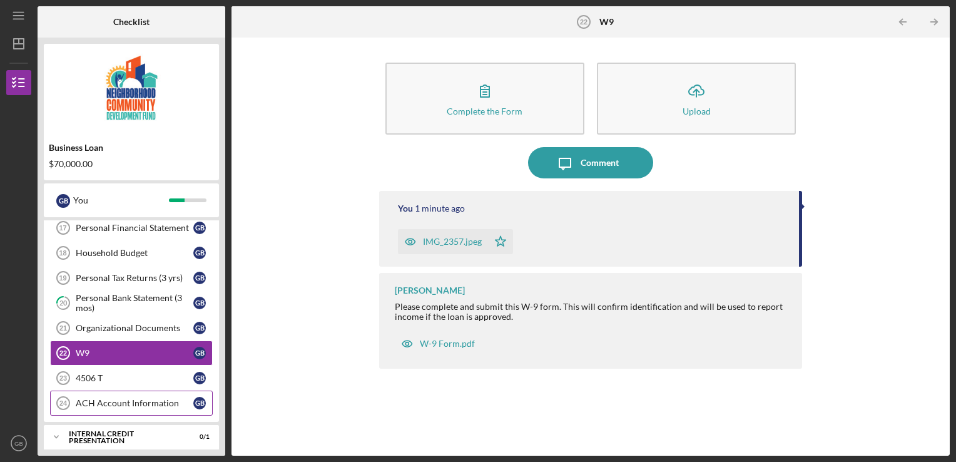
click at [153, 398] on div "ACH Account Information" at bounding box center [135, 403] width 118 height 10
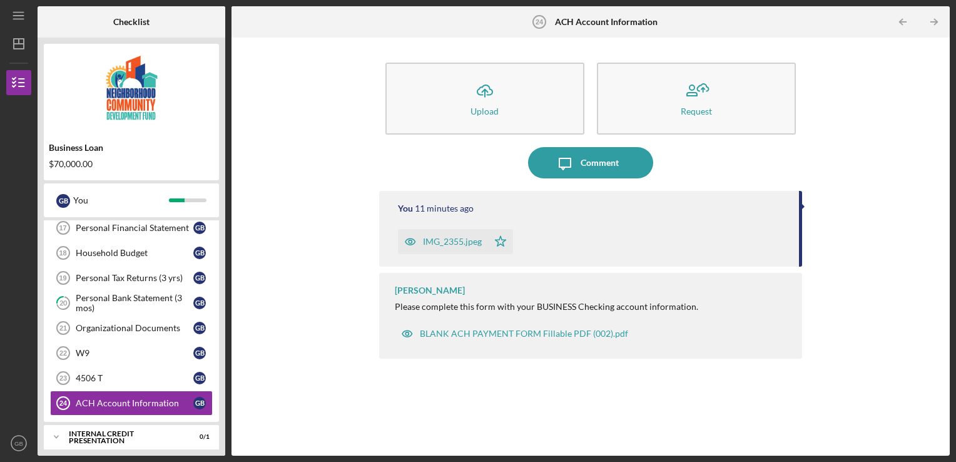
click at [461, 241] on div "IMG_2355.jpeg" at bounding box center [452, 241] width 59 height 10
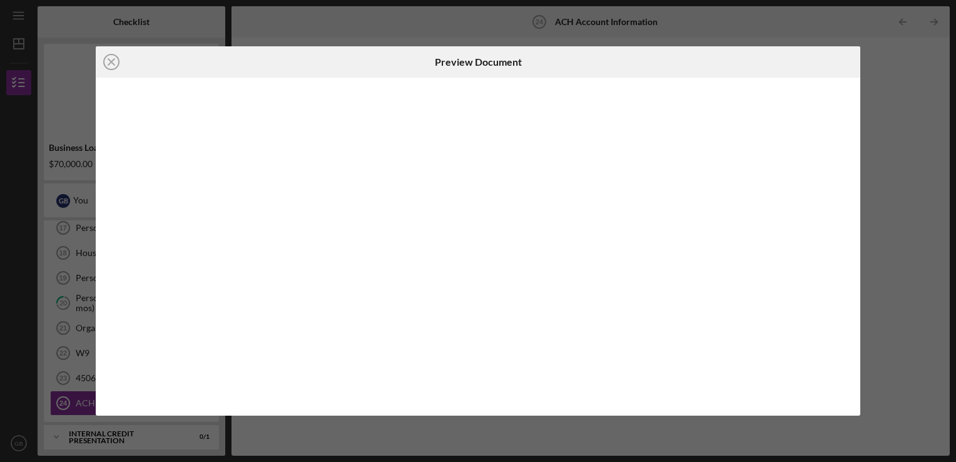
click at [461, 241] on div at bounding box center [478, 247] width 764 height 338
click at [929, 142] on div "Icon/Close Preview Document Icon/Download" at bounding box center [478, 231] width 956 height 462
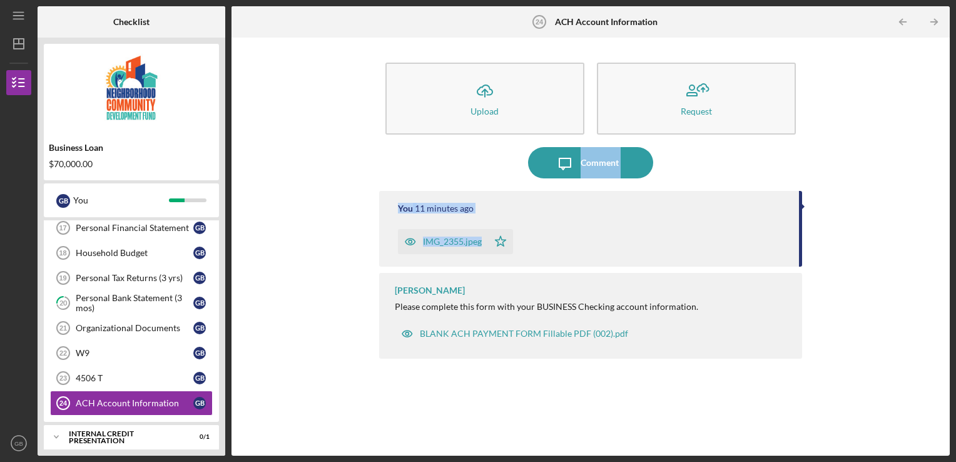
drag, startPoint x: 929, startPoint y: 142, endPoint x: 485, endPoint y: 241, distance: 455.7
click at [485, 241] on div "Icon/Upload Upload Request Icon/Message Comment You 11 minutes ago IMG_2355.jpe…" at bounding box center [591, 246] width 706 height 405
click at [485, 241] on div "IMG_2355.jpeg" at bounding box center [443, 241] width 90 height 25
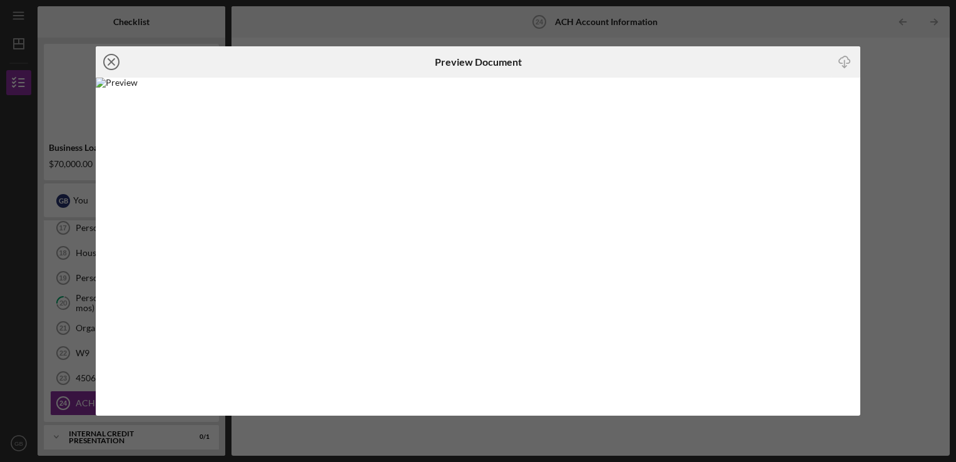
click at [110, 56] on icon "Icon/Close" at bounding box center [111, 61] width 31 height 31
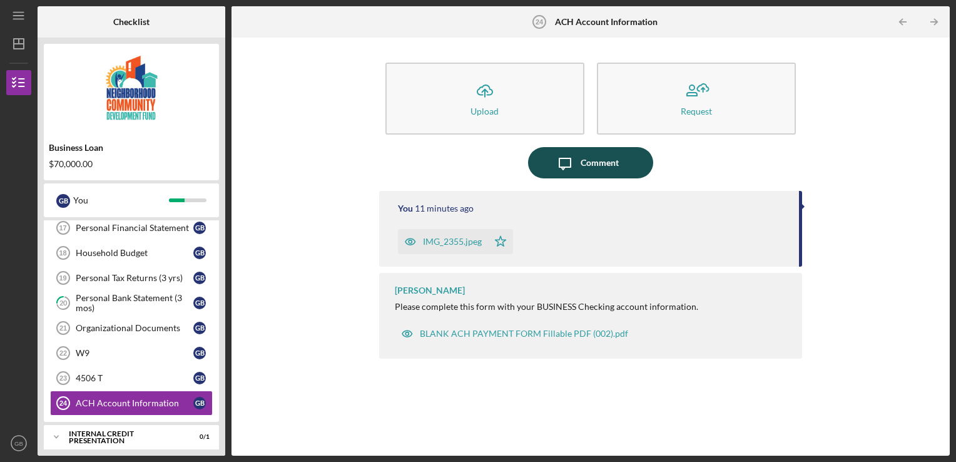
click at [600, 156] on div "Comment" at bounding box center [599, 162] width 38 height 31
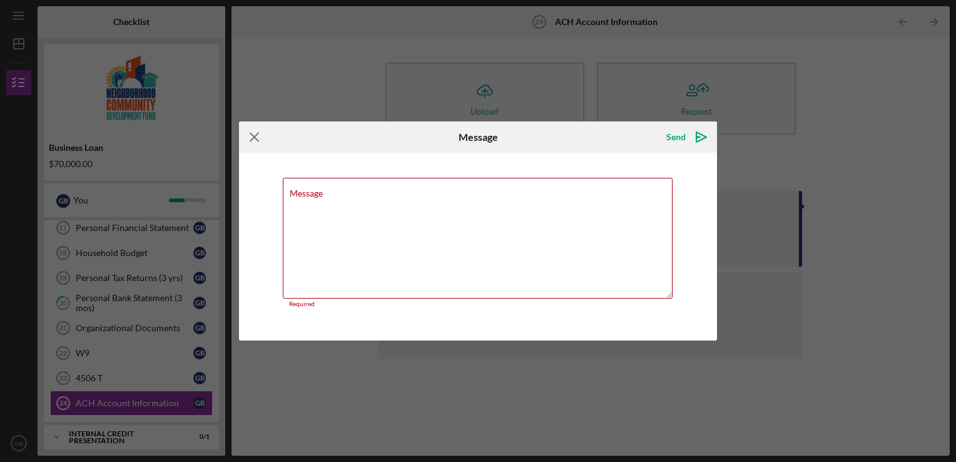
click at [258, 135] on icon "Icon/Menu Close" at bounding box center [254, 136] width 31 height 31
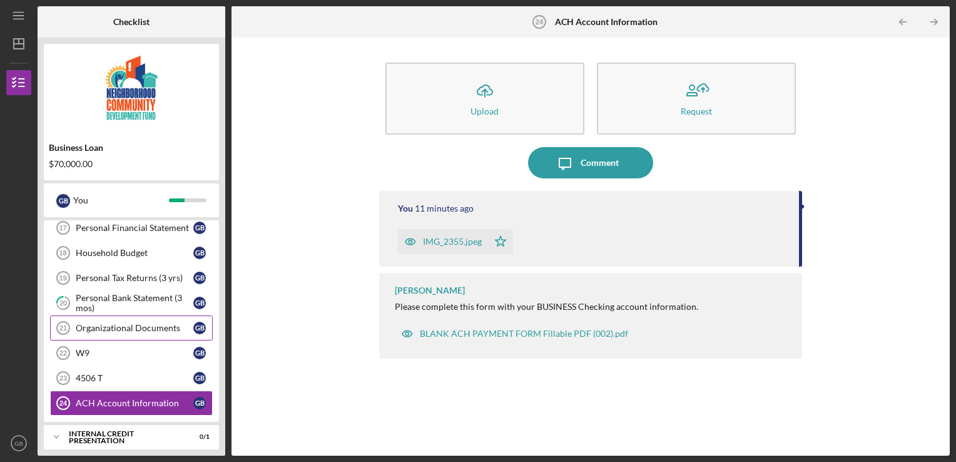
click at [158, 323] on div "Organizational Documents" at bounding box center [135, 328] width 118 height 10
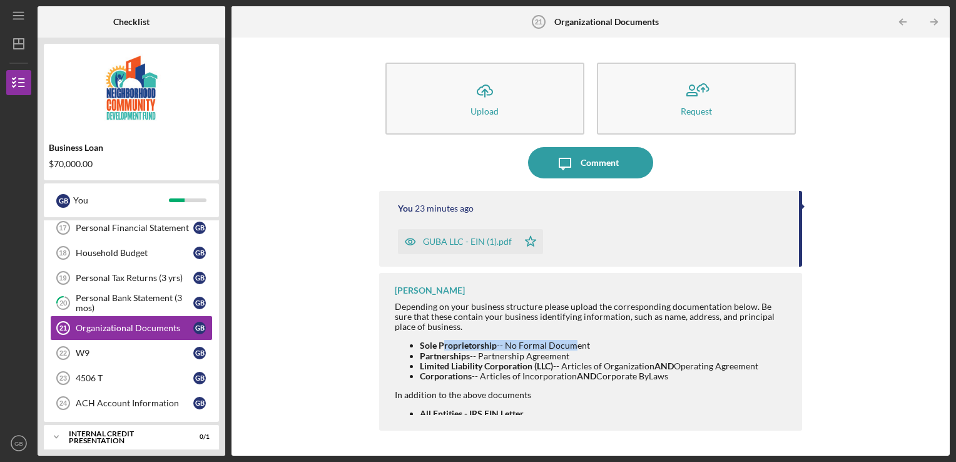
drag, startPoint x: 443, startPoint y: 347, endPoint x: 570, endPoint y: 345, distance: 127.0
click at [570, 345] on li "Sole Proprietorship -- No Formal Document" at bounding box center [605, 345] width 370 height 10
click at [597, 342] on li "Sole Proprietorship -- No Formal Document" at bounding box center [605, 345] width 370 height 10
click at [150, 273] on div "Personal Tax Returns (3 yrs)" at bounding box center [135, 278] width 118 height 10
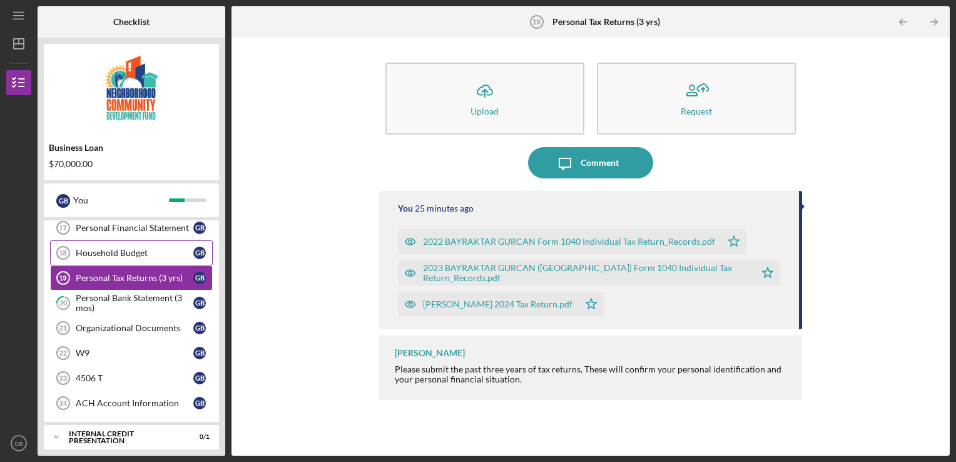
click at [136, 241] on link "Household Budget 18 Household Budget G B" at bounding box center [131, 252] width 163 height 25
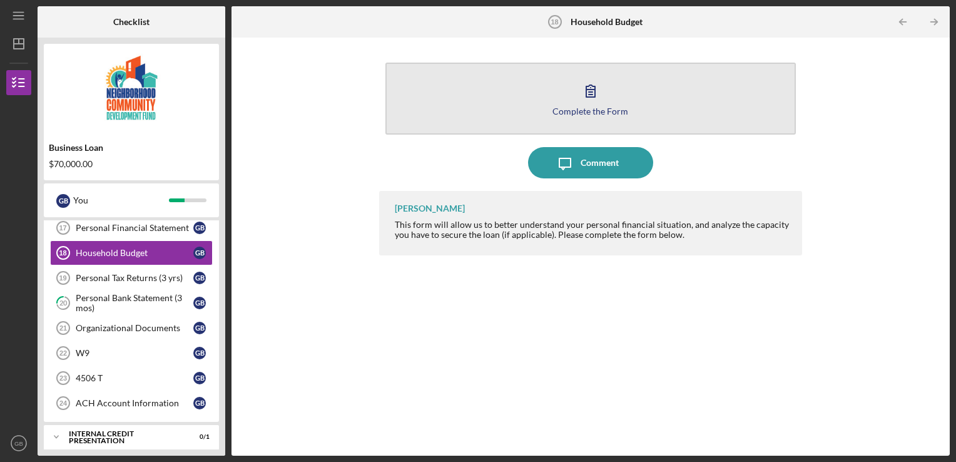
click at [589, 93] on icon "button" at bounding box center [590, 90] width 31 height 31
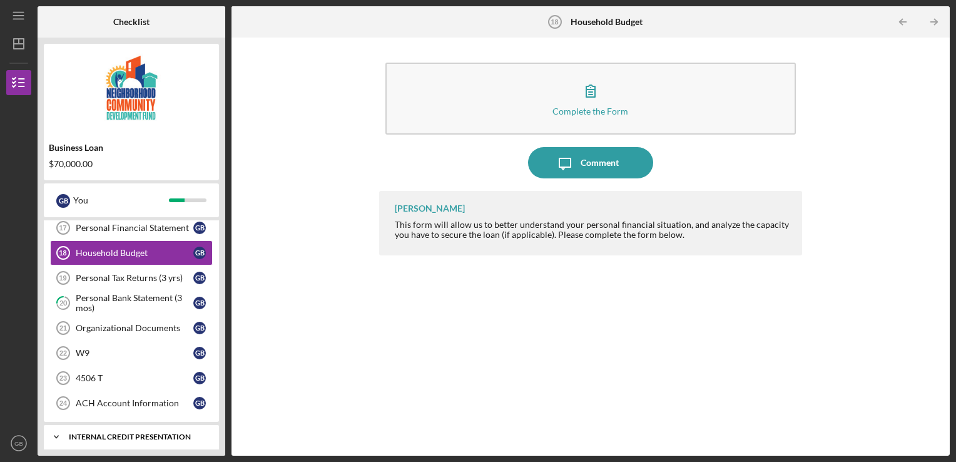
click at [149, 433] on div "Internal Credit Presentation" at bounding box center [136, 437] width 134 height 8
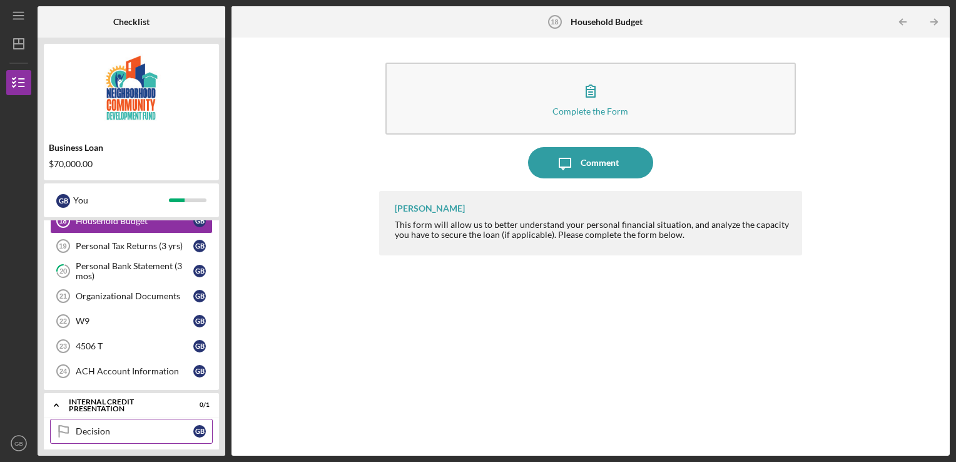
click at [123, 428] on div "Decision" at bounding box center [135, 431] width 118 height 10
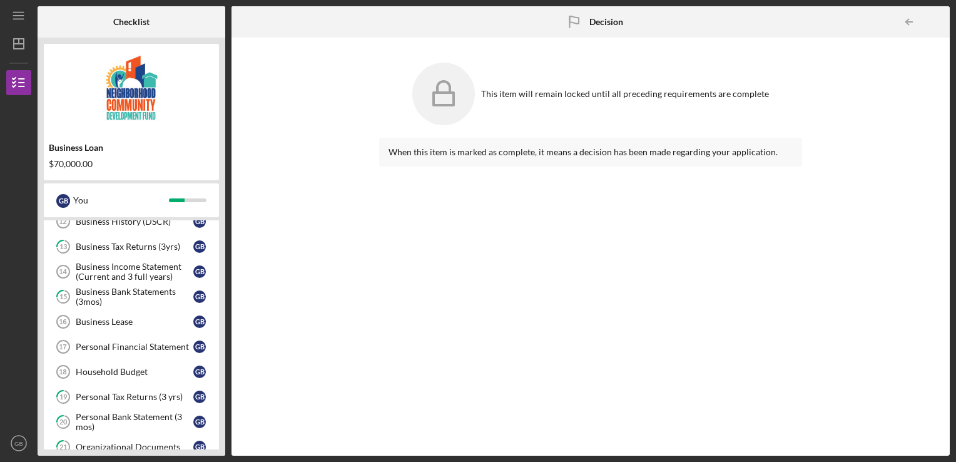
scroll to position [368, 0]
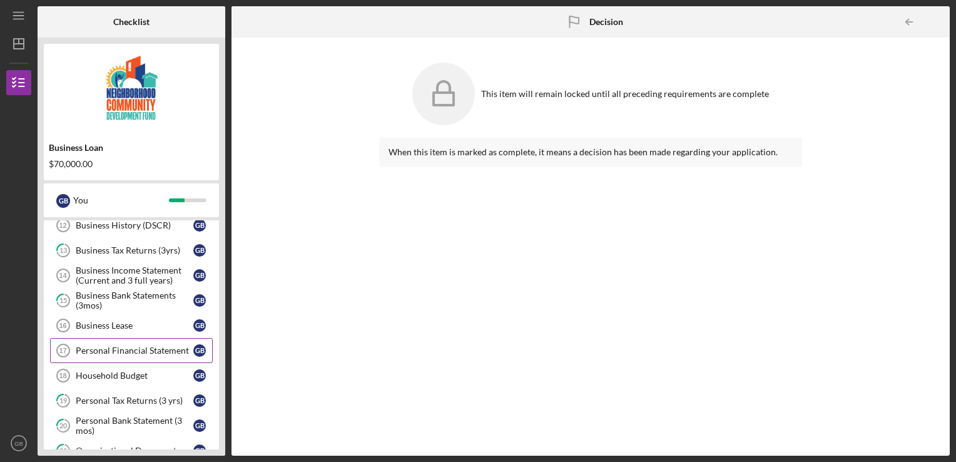
click at [125, 350] on div "Personal Financial Statement" at bounding box center [135, 350] width 118 height 10
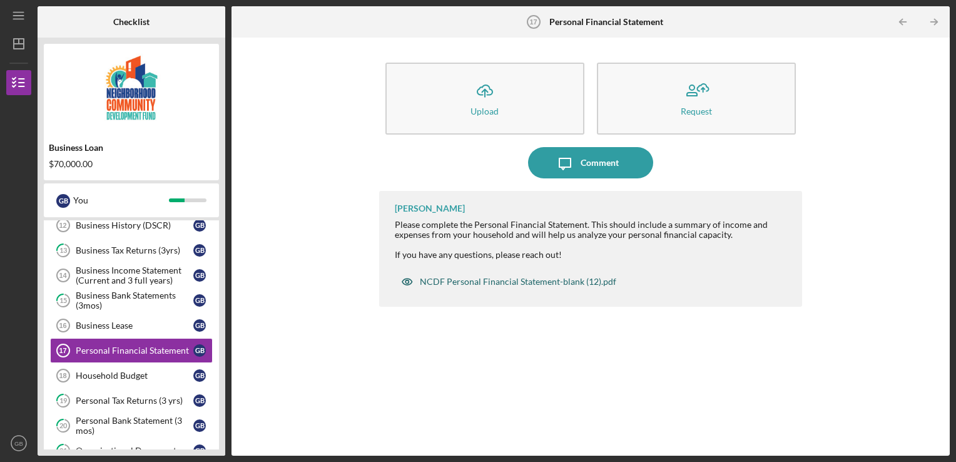
click at [487, 281] on div "NCDF Personal Financial Statement-blank (12).pdf" at bounding box center [518, 281] width 196 height 10
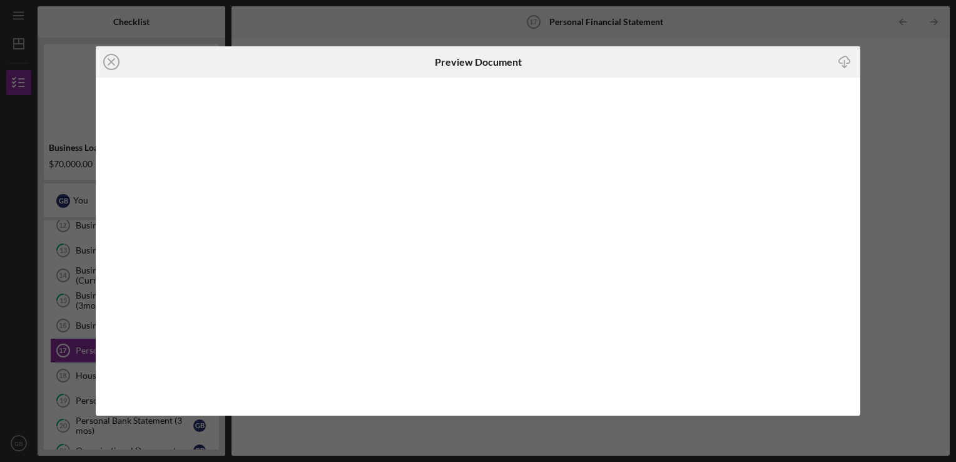
click at [893, 127] on div "Icon/Close Preview Document Icon/Download" at bounding box center [478, 231] width 956 height 462
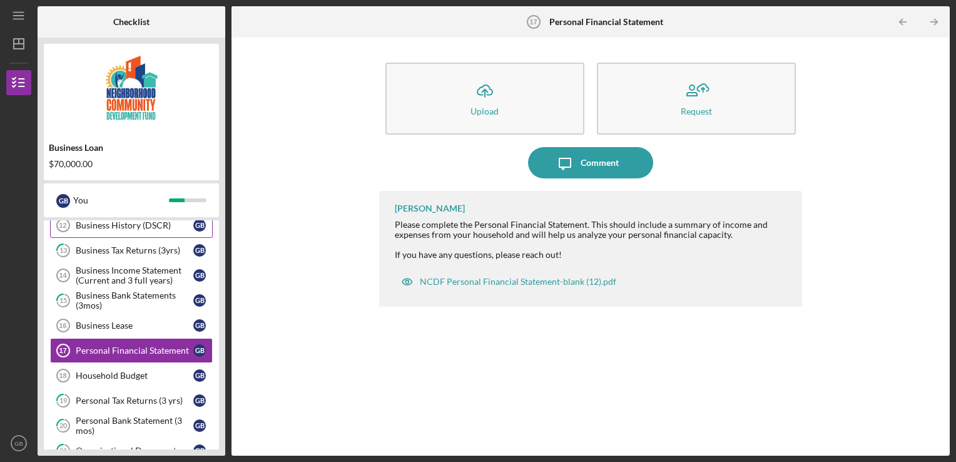
click at [124, 224] on div "Business History (DSCR)" at bounding box center [135, 225] width 118 height 10
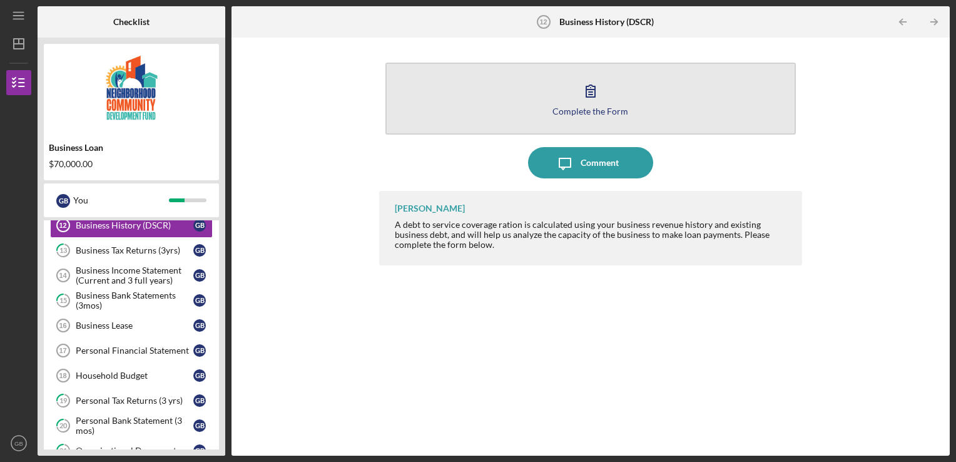
click at [580, 99] on icon "button" at bounding box center [590, 90] width 31 height 31
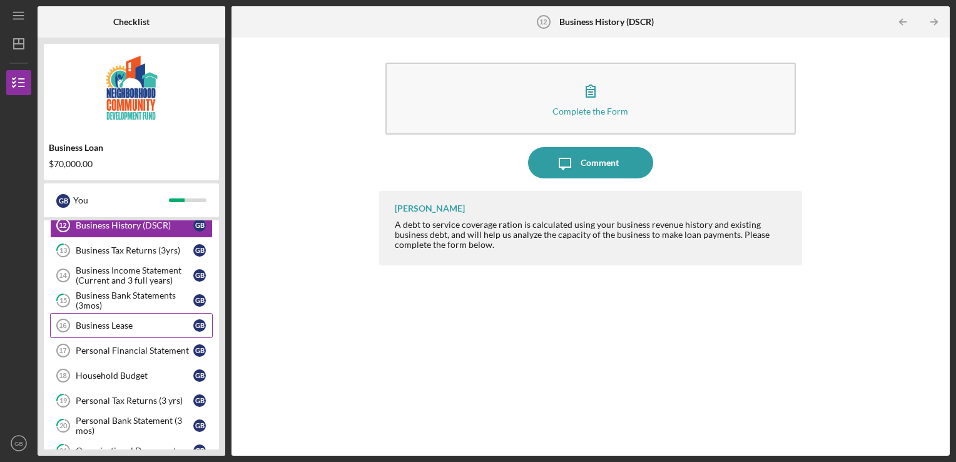
click at [142, 320] on div "Business Lease" at bounding box center [135, 325] width 118 height 10
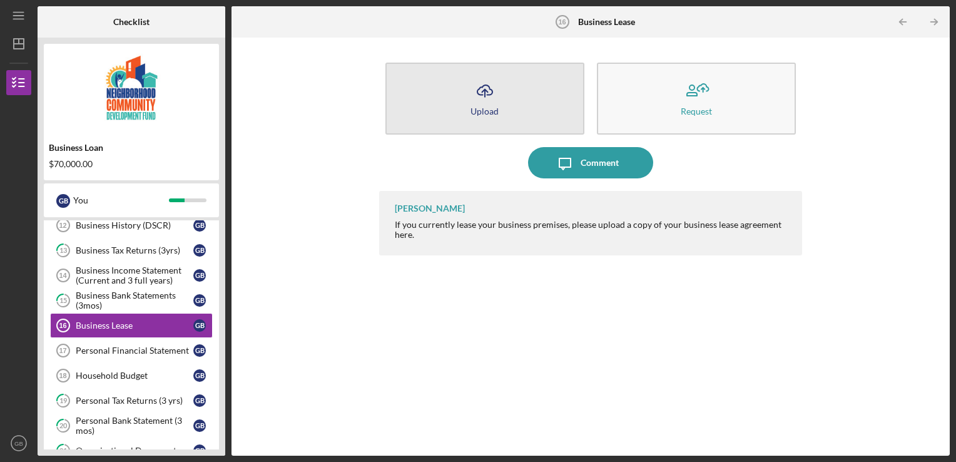
click at [523, 115] on button "Icon/Upload Upload" at bounding box center [484, 99] width 199 height 72
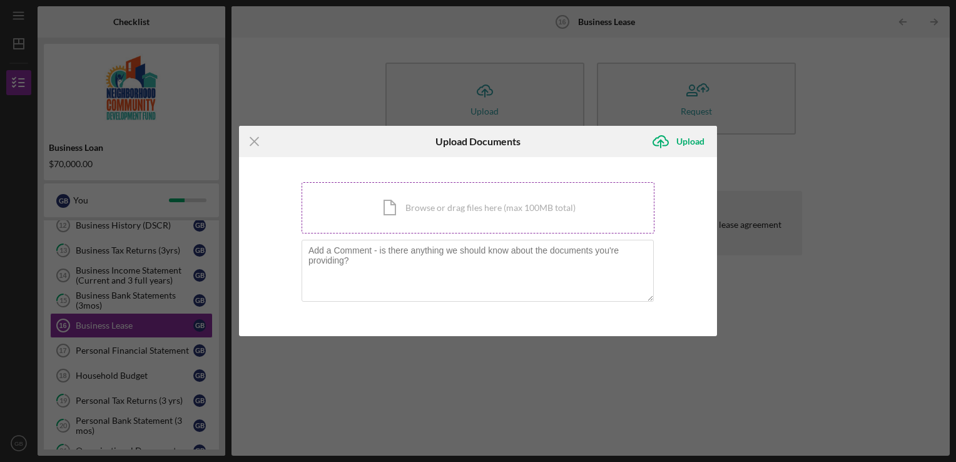
click at [479, 200] on div "Icon/Document Browse or drag files here (max 100MB total) Tap to choose files o…" at bounding box center [477, 207] width 353 height 51
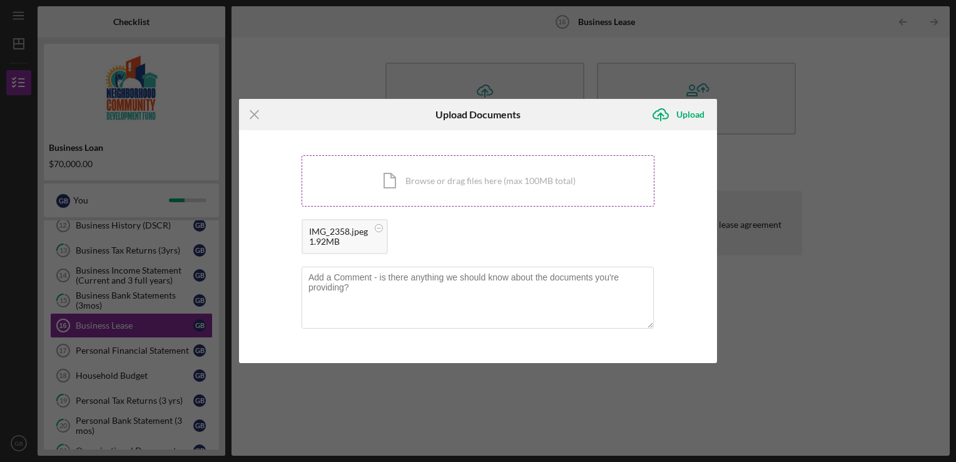
click at [465, 201] on div "Icon/Document Browse or drag files here (max 100MB total) Tap to choose files o…" at bounding box center [477, 180] width 353 height 51
click at [393, 186] on div "Icon/Document Browse or drag files here (max 100MB total) Tap to choose files o…" at bounding box center [477, 180] width 353 height 51
click at [366, 156] on div "Icon/Document Browse or drag files here (max 100MB total) Tap to choose files o…" at bounding box center [477, 180] width 353 height 51
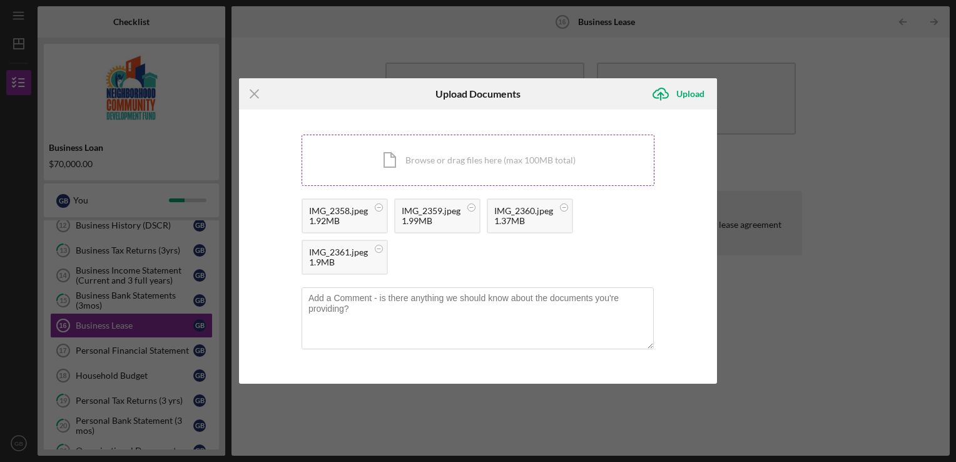
click at [405, 146] on div "Icon/Document Browse or drag files here (max 100MB total) Tap to choose files o…" at bounding box center [477, 159] width 353 height 51
click at [389, 154] on div "Icon/Document Browse or drag files here (max 100MB total) Tap to choose files o…" at bounding box center [477, 159] width 353 height 51
click at [686, 96] on div "Upload" at bounding box center [690, 93] width 28 height 25
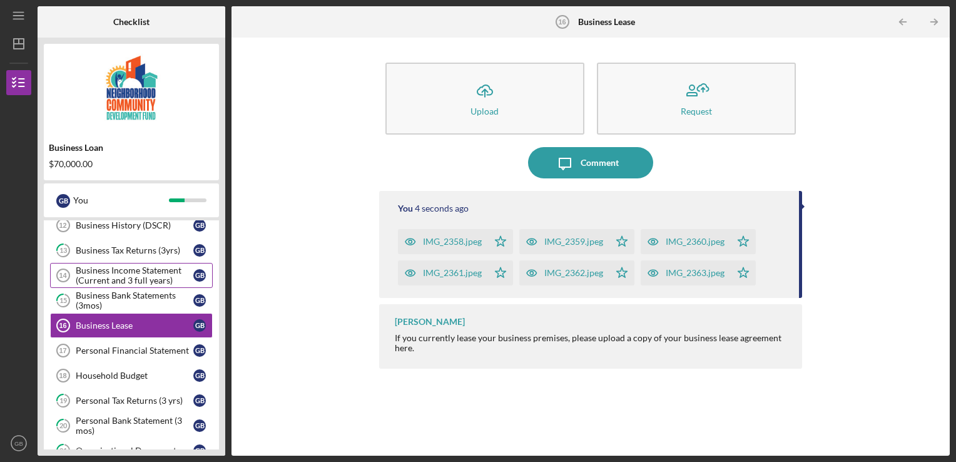
click at [156, 268] on div "Business Income Statement (Current and 3 full years)" at bounding box center [135, 275] width 118 height 20
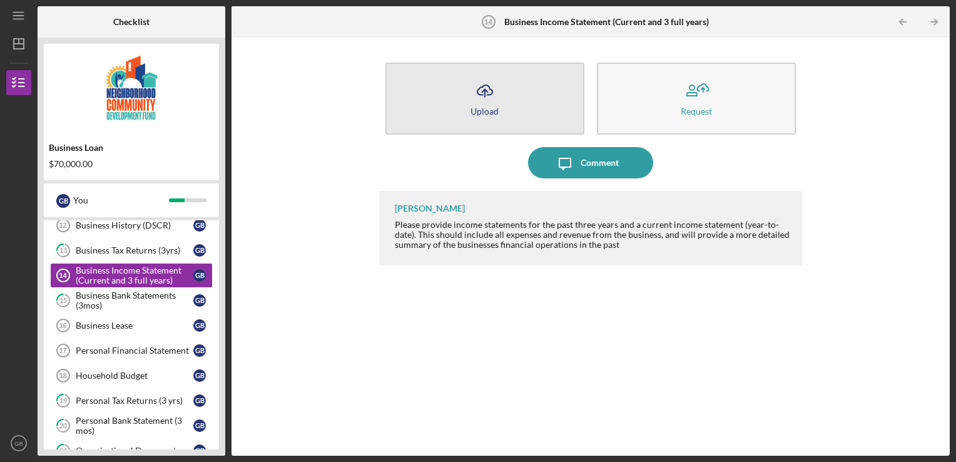
click at [515, 86] on button "Icon/Upload Upload" at bounding box center [484, 99] width 199 height 72
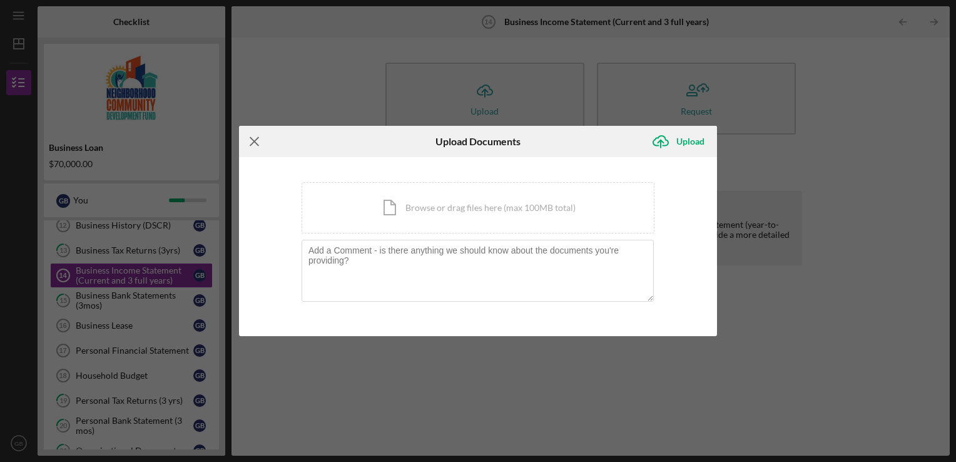
click at [255, 136] on icon "Icon/Menu Close" at bounding box center [254, 141] width 31 height 31
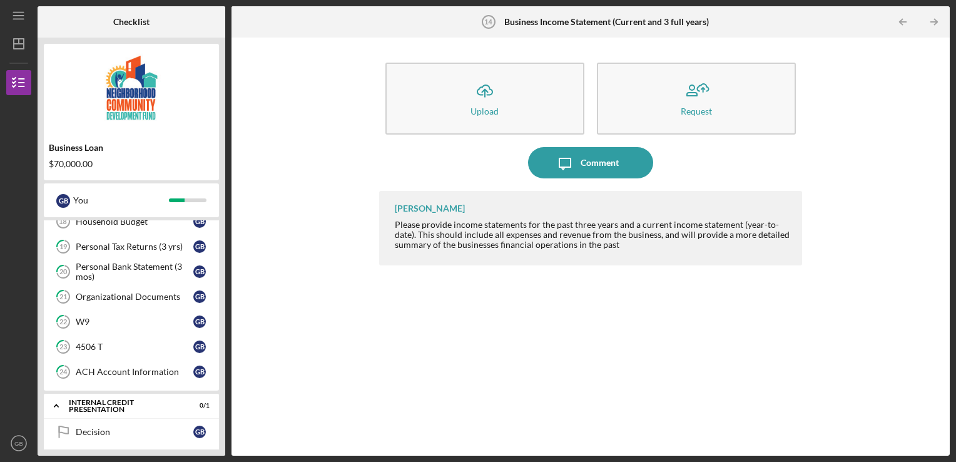
scroll to position [522, 0]
click at [124, 430] on div "Decision" at bounding box center [135, 432] width 118 height 10
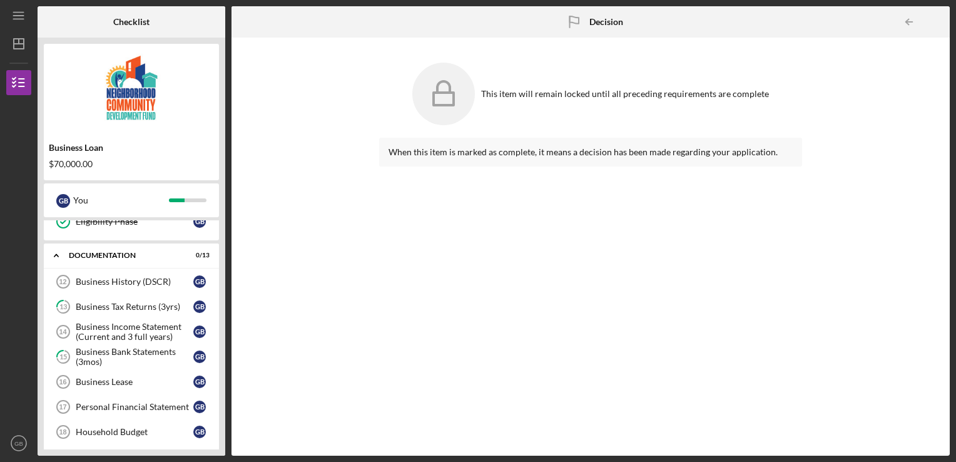
scroll to position [307, 0]
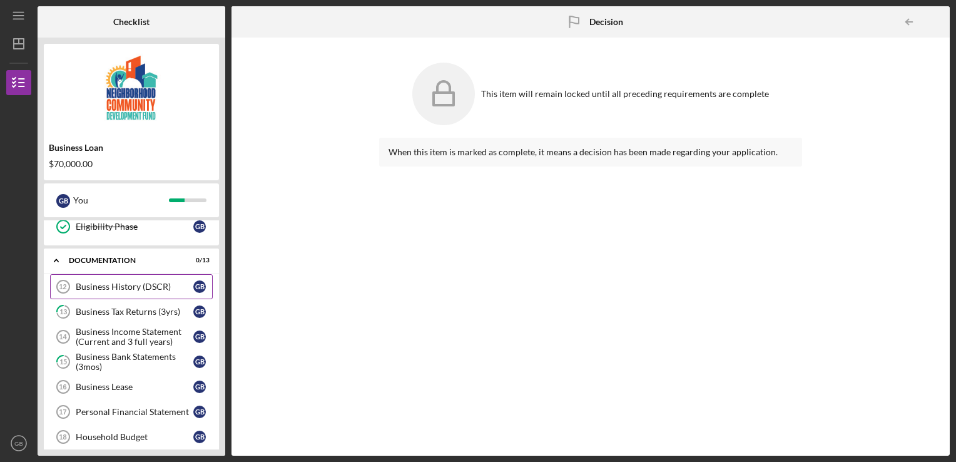
click at [139, 281] on div "Business History (DSCR)" at bounding box center [135, 286] width 118 height 10
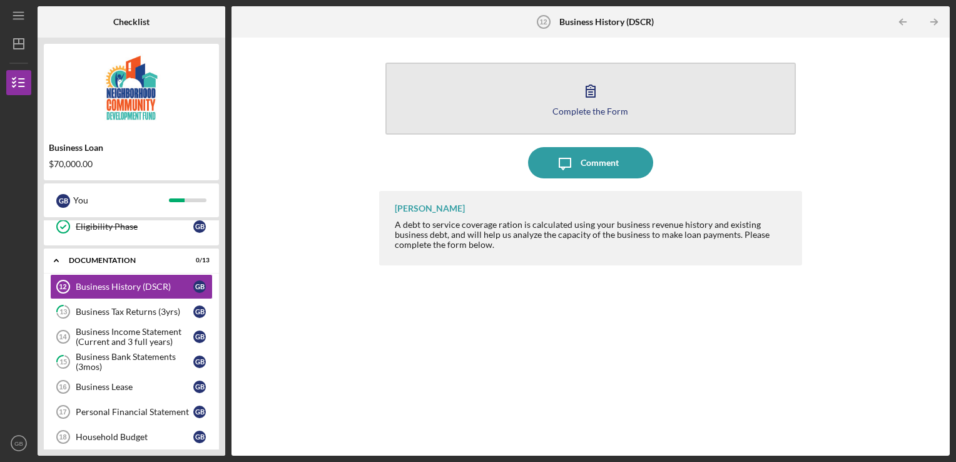
click at [615, 110] on div "Complete the Form" at bounding box center [590, 110] width 76 height 9
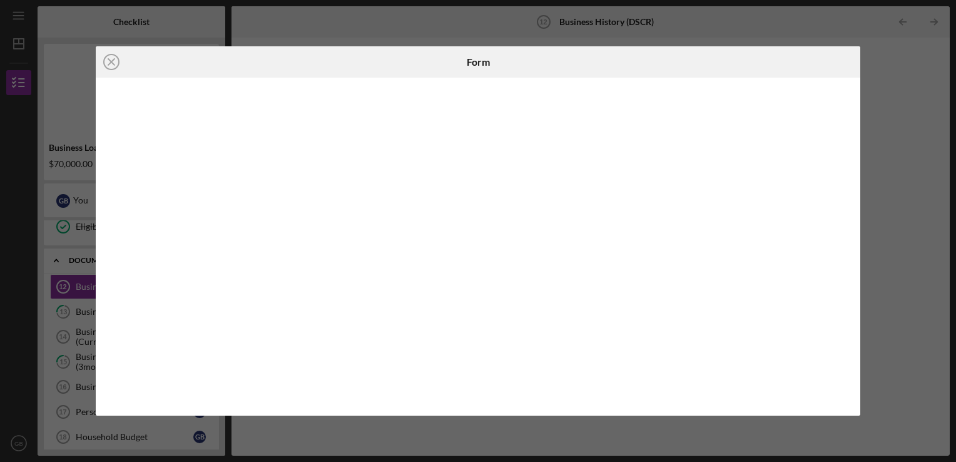
click at [909, 118] on div "Icon/Close Form" at bounding box center [478, 231] width 956 height 462
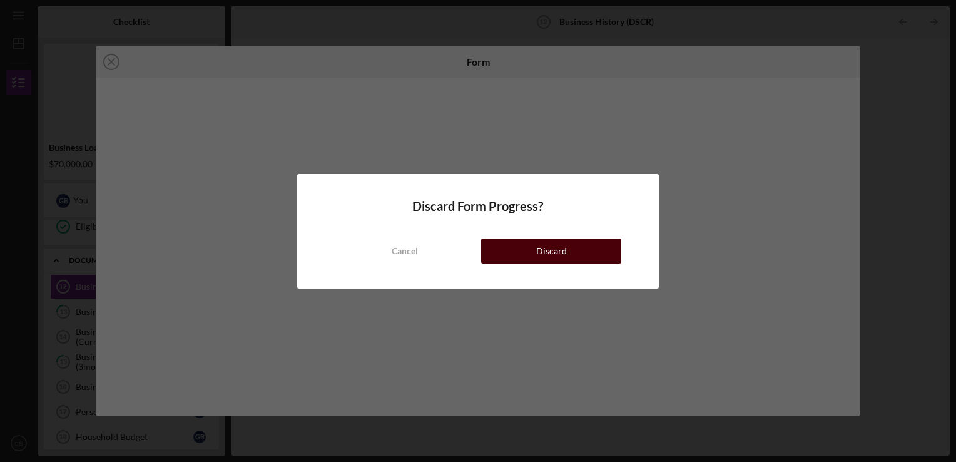
click at [546, 247] on div "Discard" at bounding box center [551, 250] width 31 height 25
